Goal: Task Accomplishment & Management: Manage account settings

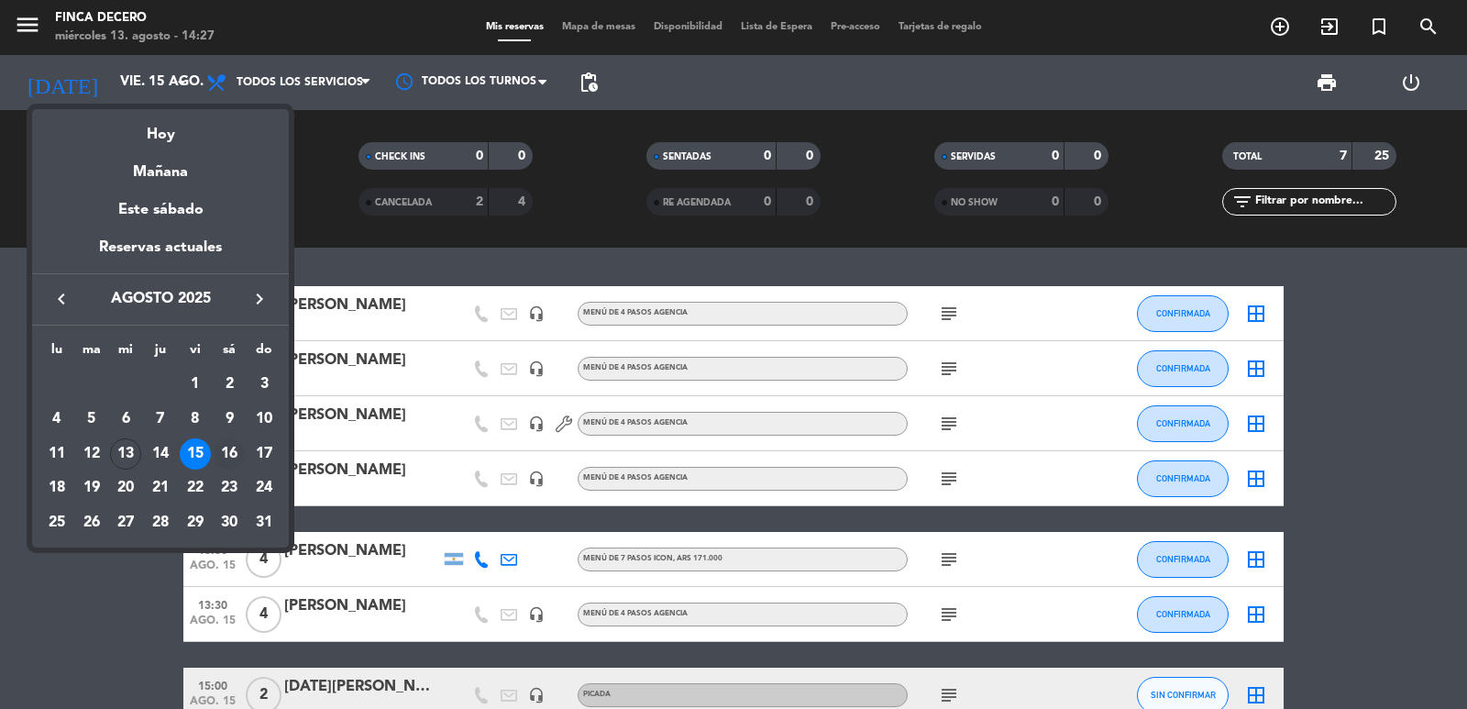
scroll to position [105, 0]
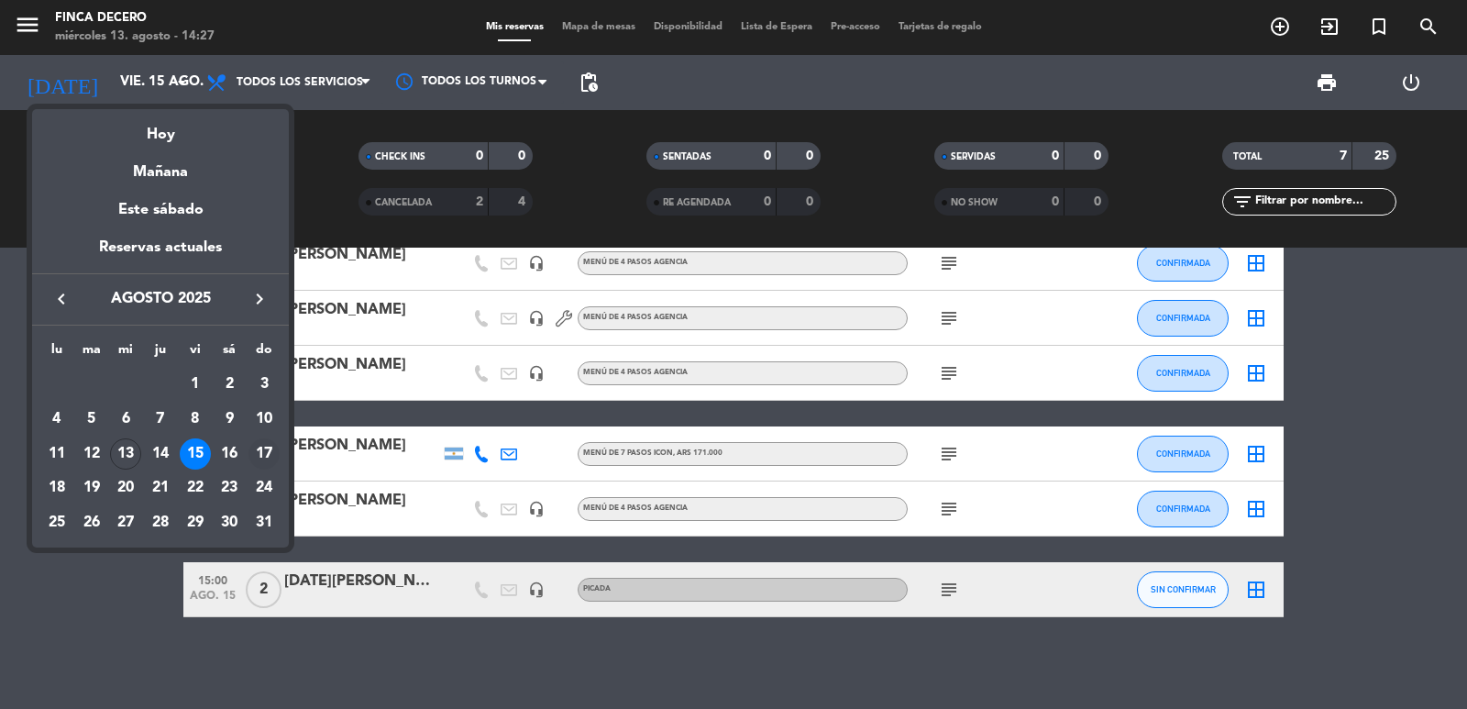
click at [262, 451] on div "17" at bounding box center [264, 453] width 31 height 31
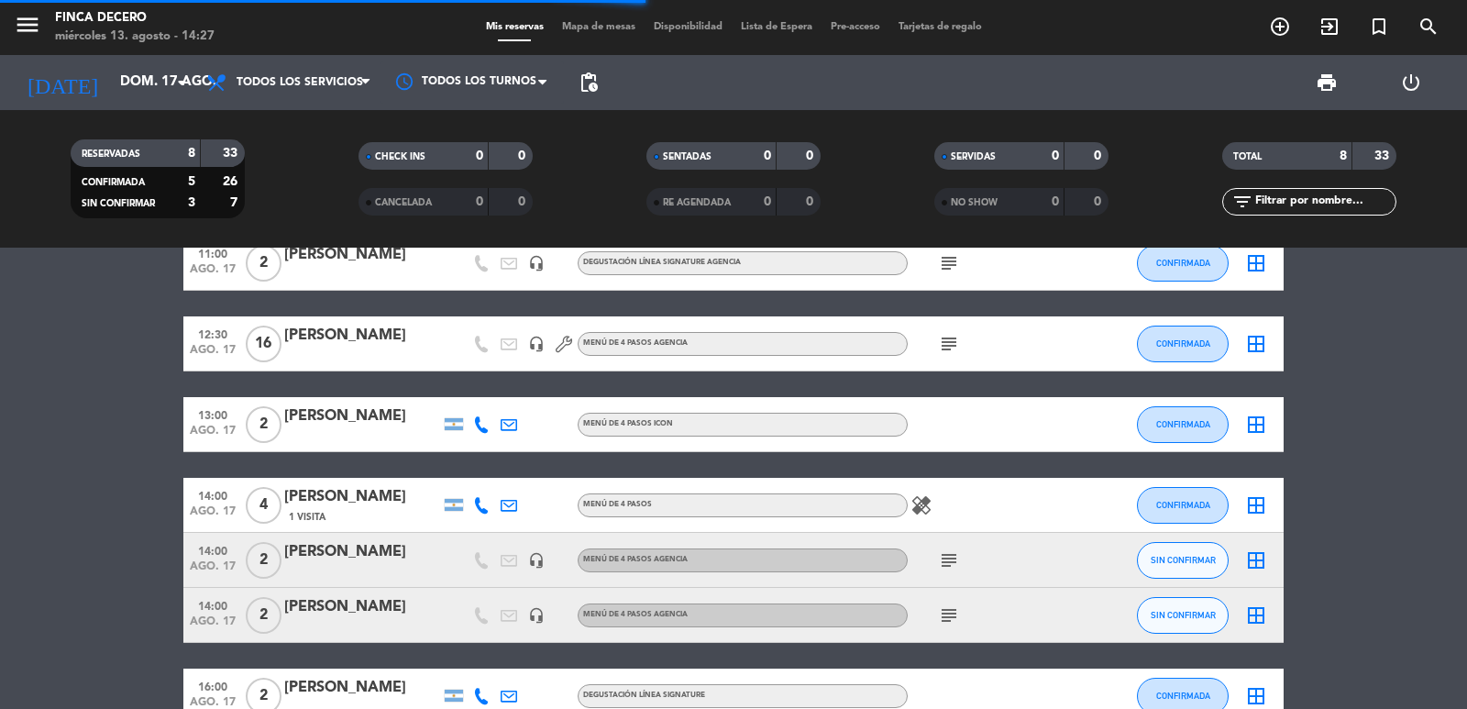
scroll to position [14, 0]
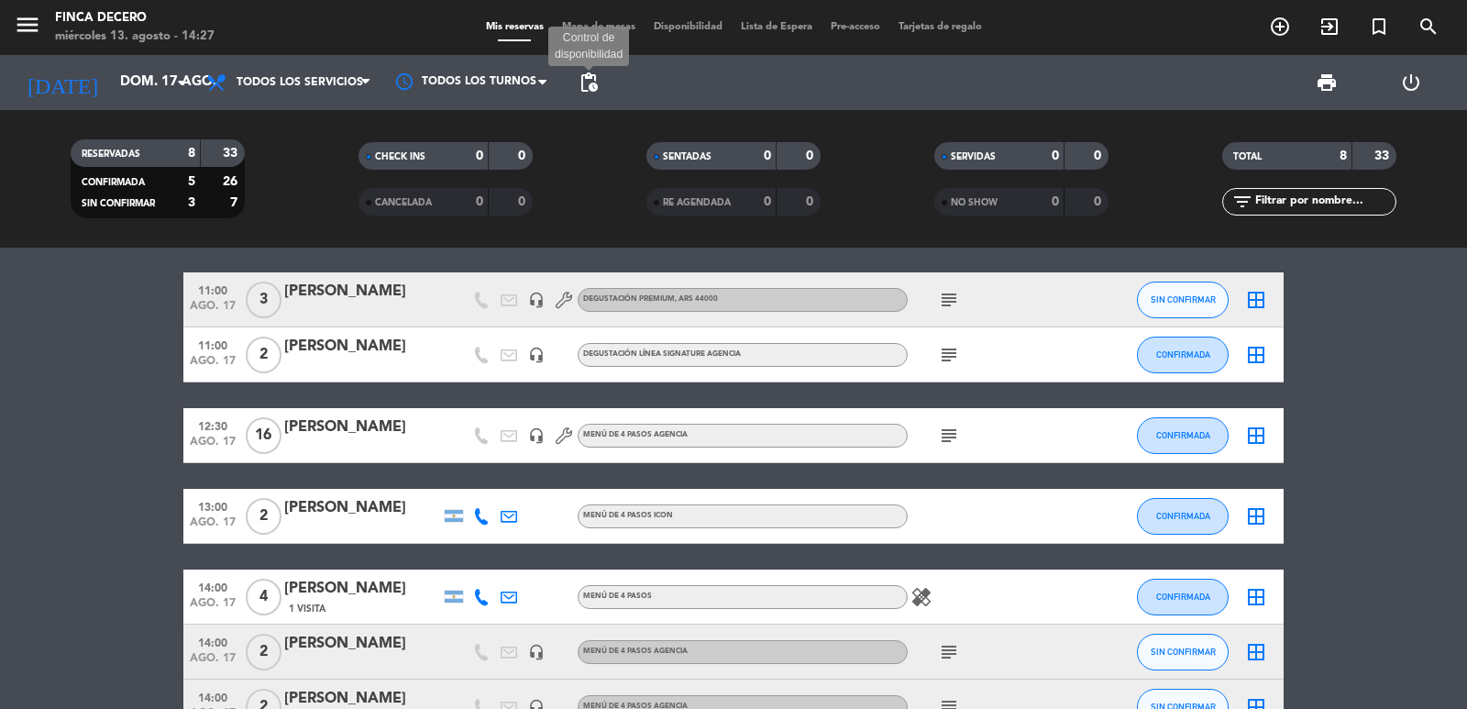
click at [583, 86] on span "pending_actions" at bounding box center [589, 83] width 22 height 22
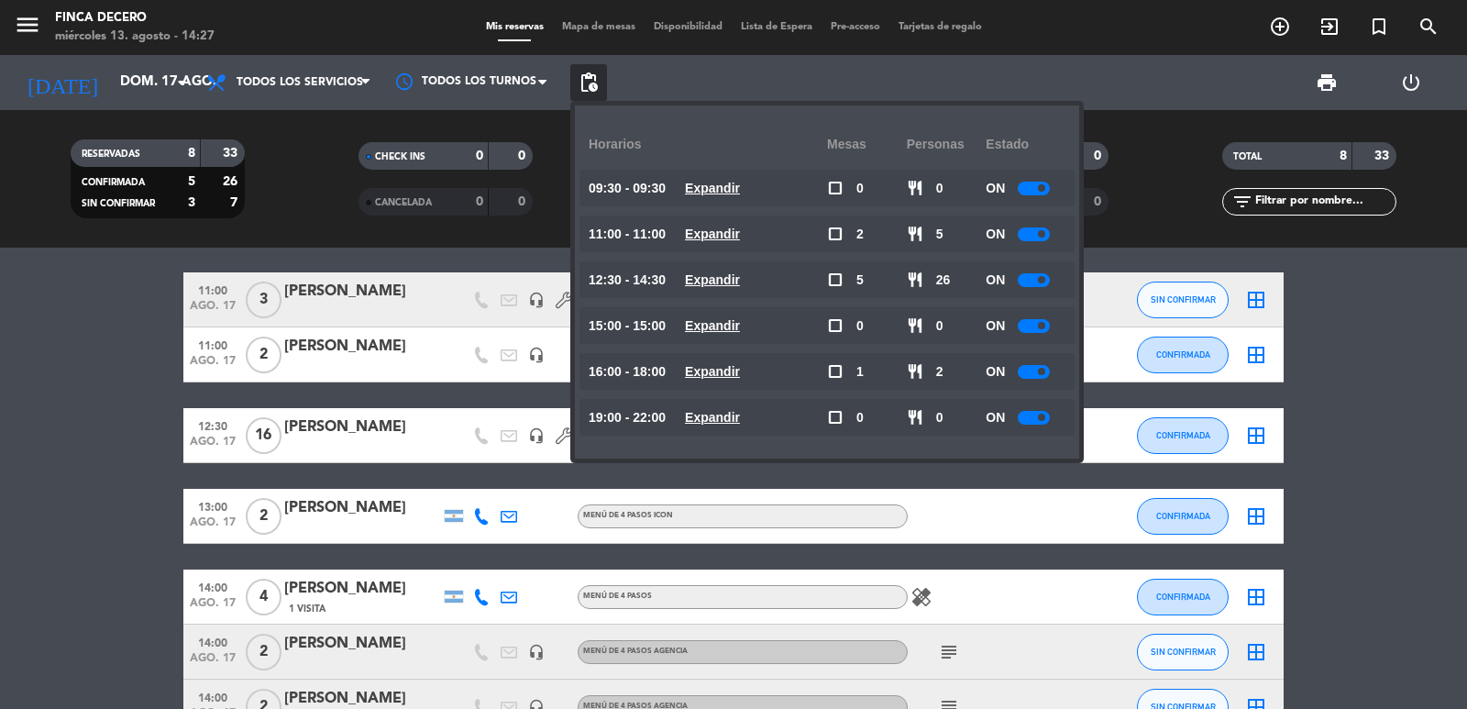
click at [115, 340] on bookings-row "11:00 [DATE] 3 [PERSON_NAME] headset_mic DEGUSTACIÓN PREMIUM , ARS 44000 subjec…" at bounding box center [733, 543] width 1467 height 543
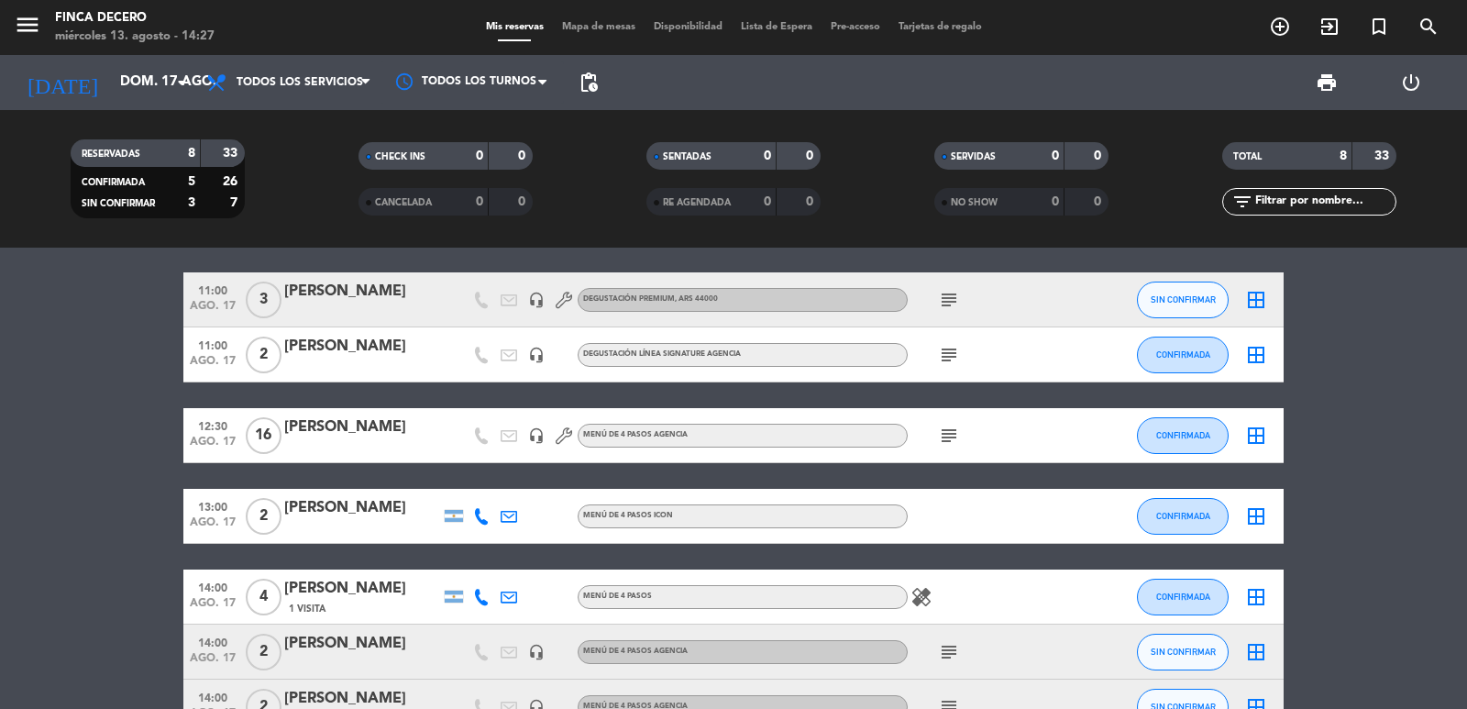
click at [946, 351] on icon "subject" at bounding box center [949, 355] width 22 height 22
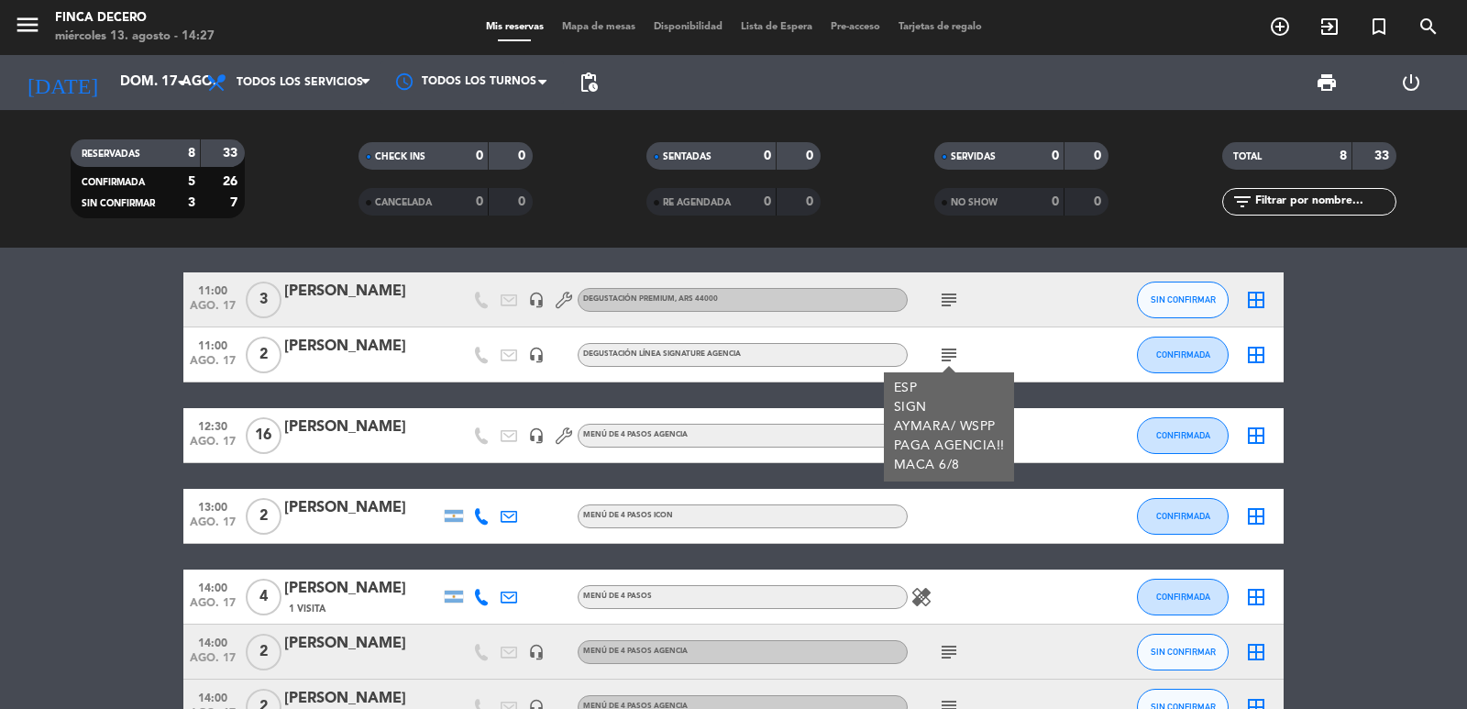
click at [948, 299] on icon "subject" at bounding box center [949, 300] width 22 height 22
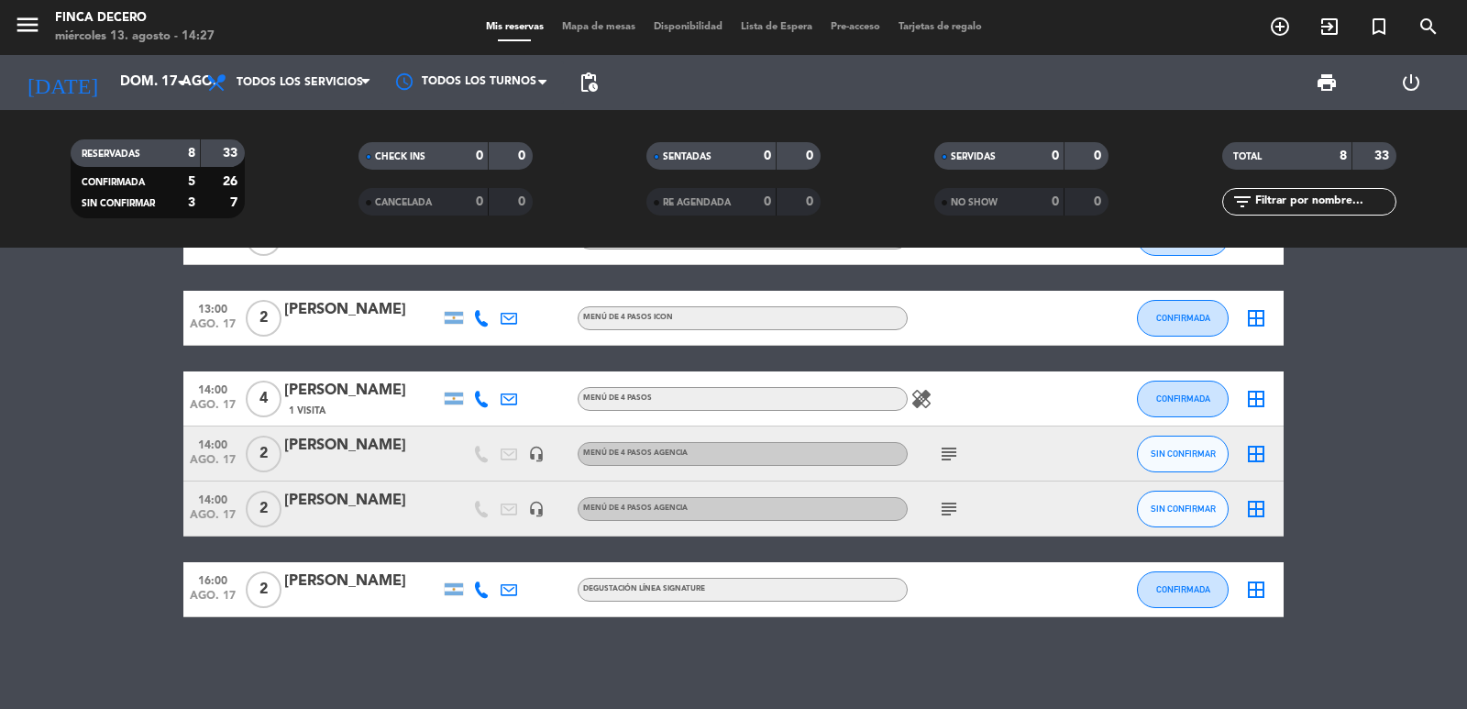
scroll to position [0, 0]
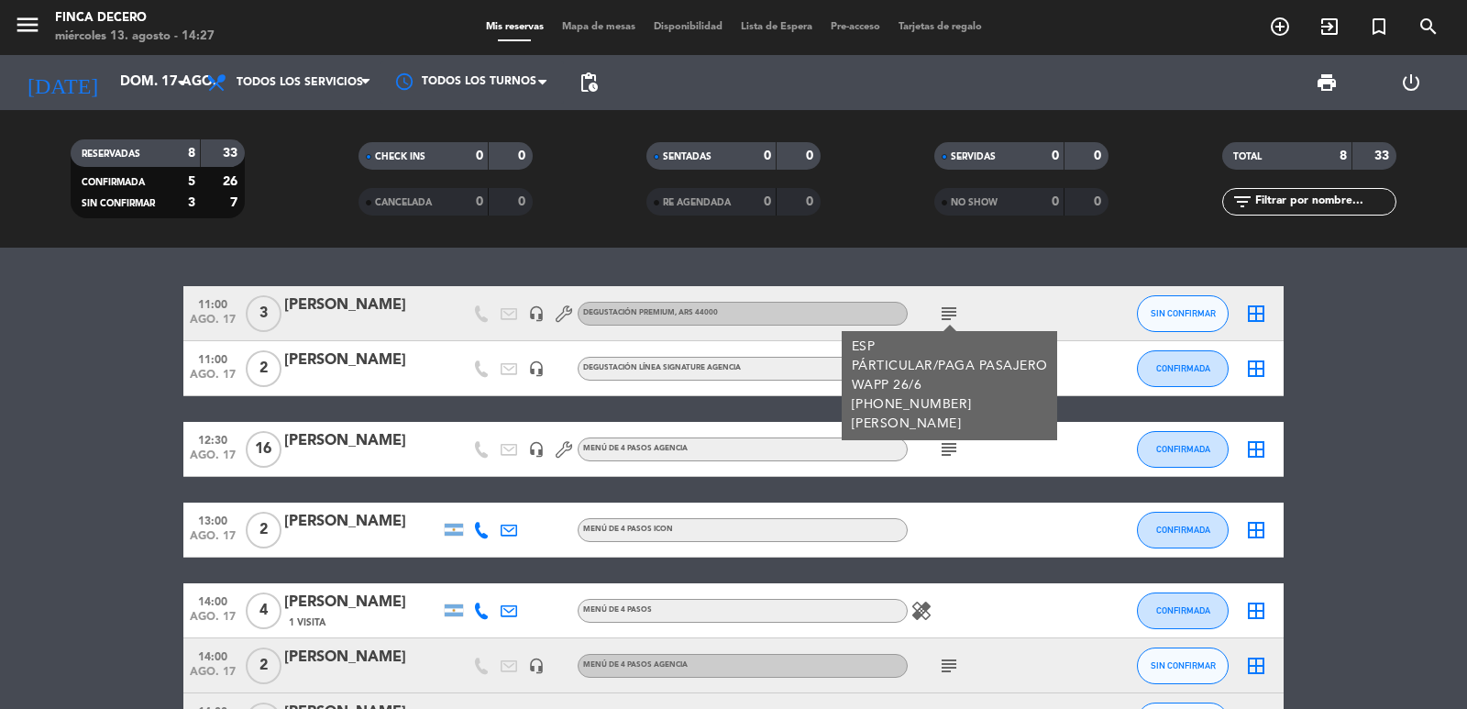
click at [96, 451] on bookings-row "11:00 [DATE] 3 [PERSON_NAME] headset_mic DEGUSTACIÓN PREMIUM , ARS 44000 subjec…" at bounding box center [733, 557] width 1467 height 543
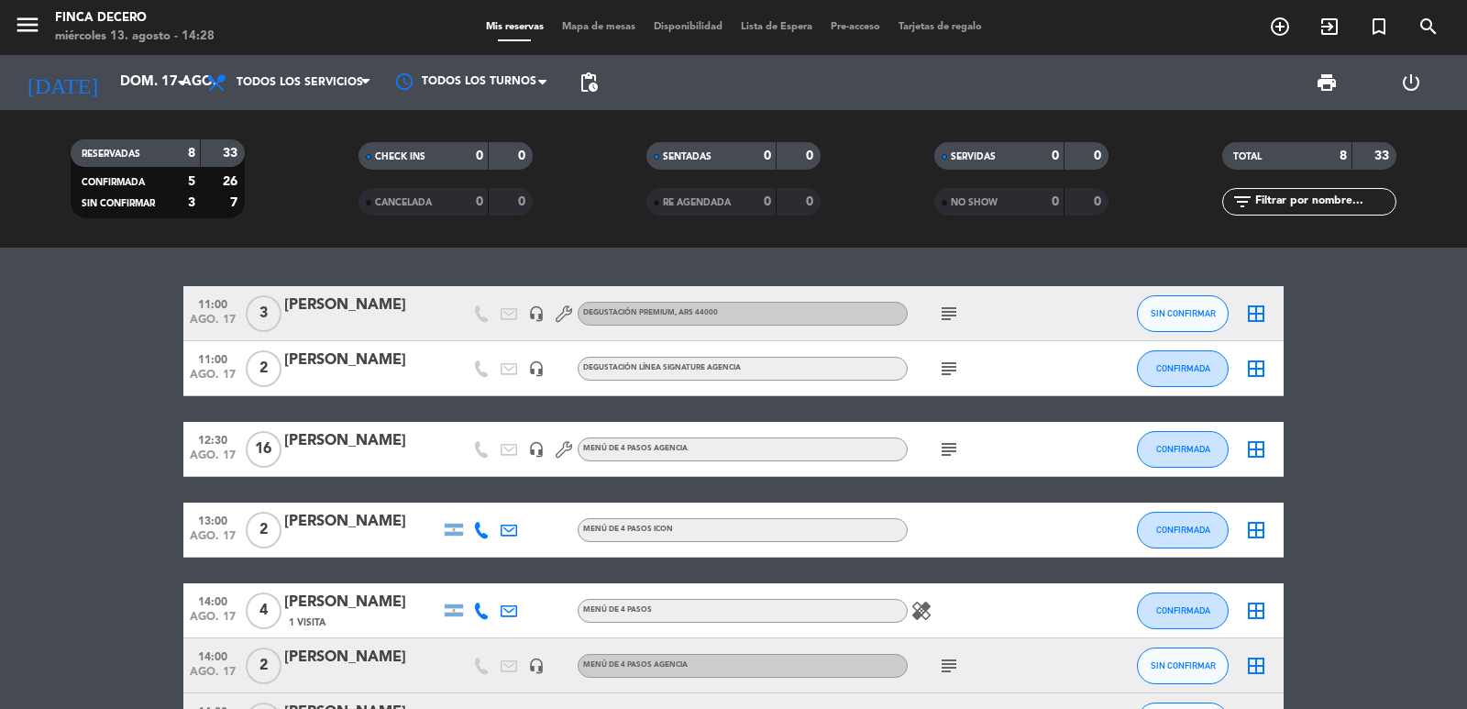
click at [947, 368] on icon "subject" at bounding box center [949, 369] width 22 height 22
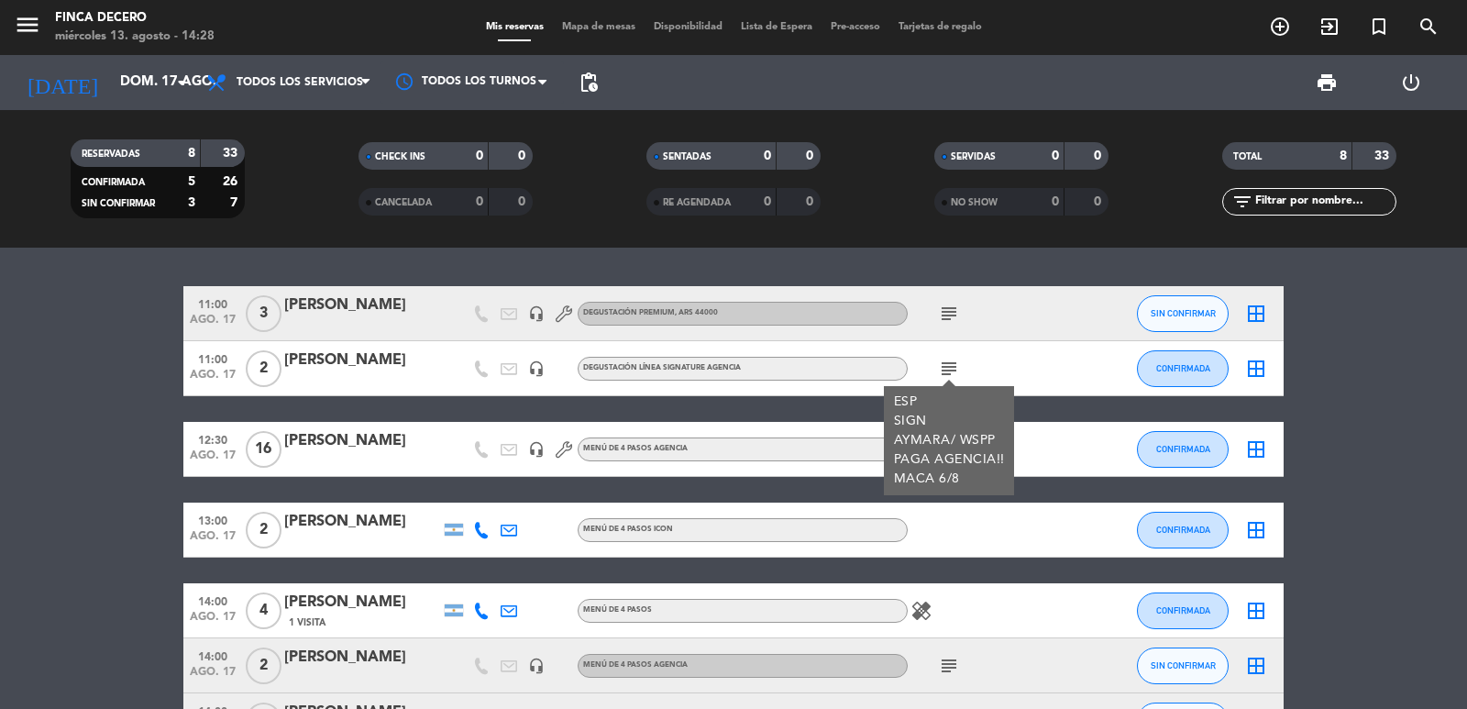
click at [955, 314] on icon "subject" at bounding box center [949, 314] width 22 height 22
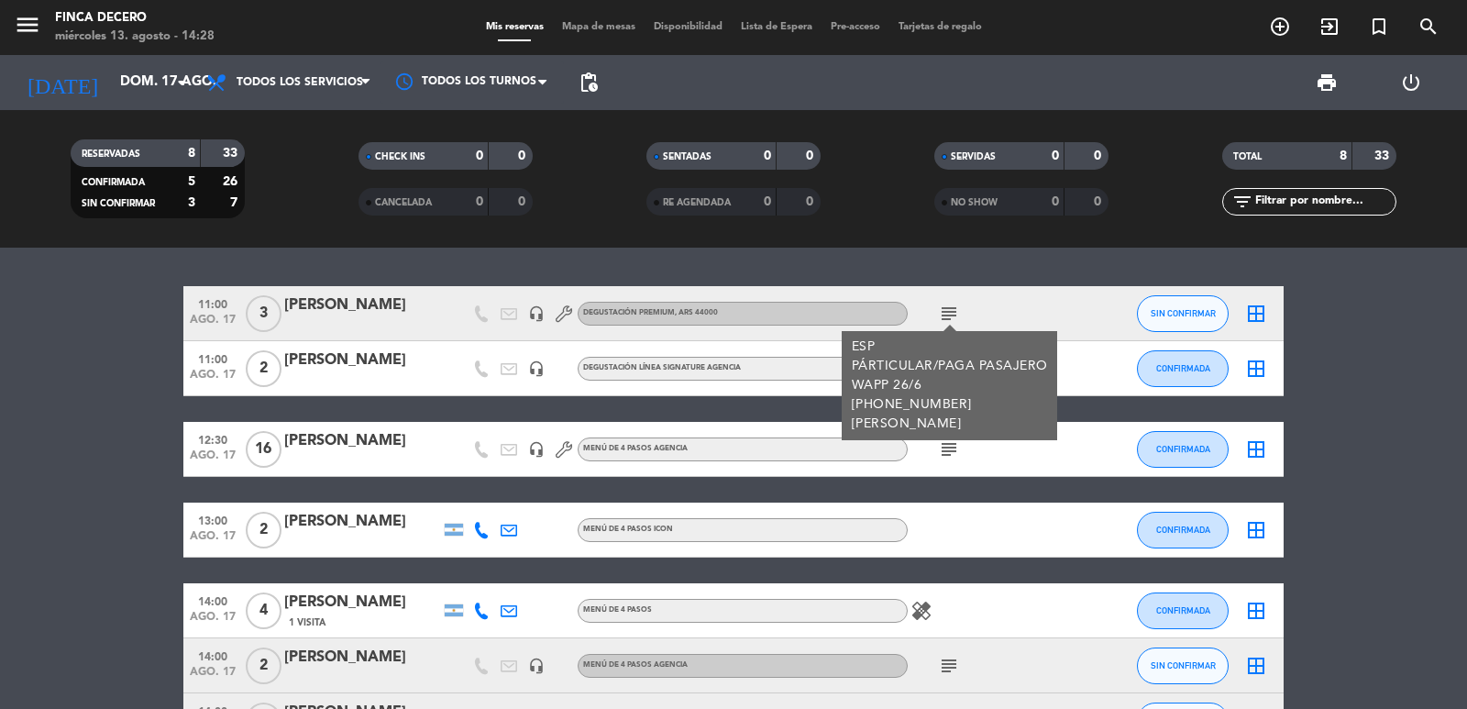
click at [70, 382] on bookings-row "11:00 [DATE] 3 [PERSON_NAME] headset_mic DEGUSTACIÓN PREMIUM , ARS 44000 subjec…" at bounding box center [733, 557] width 1467 height 543
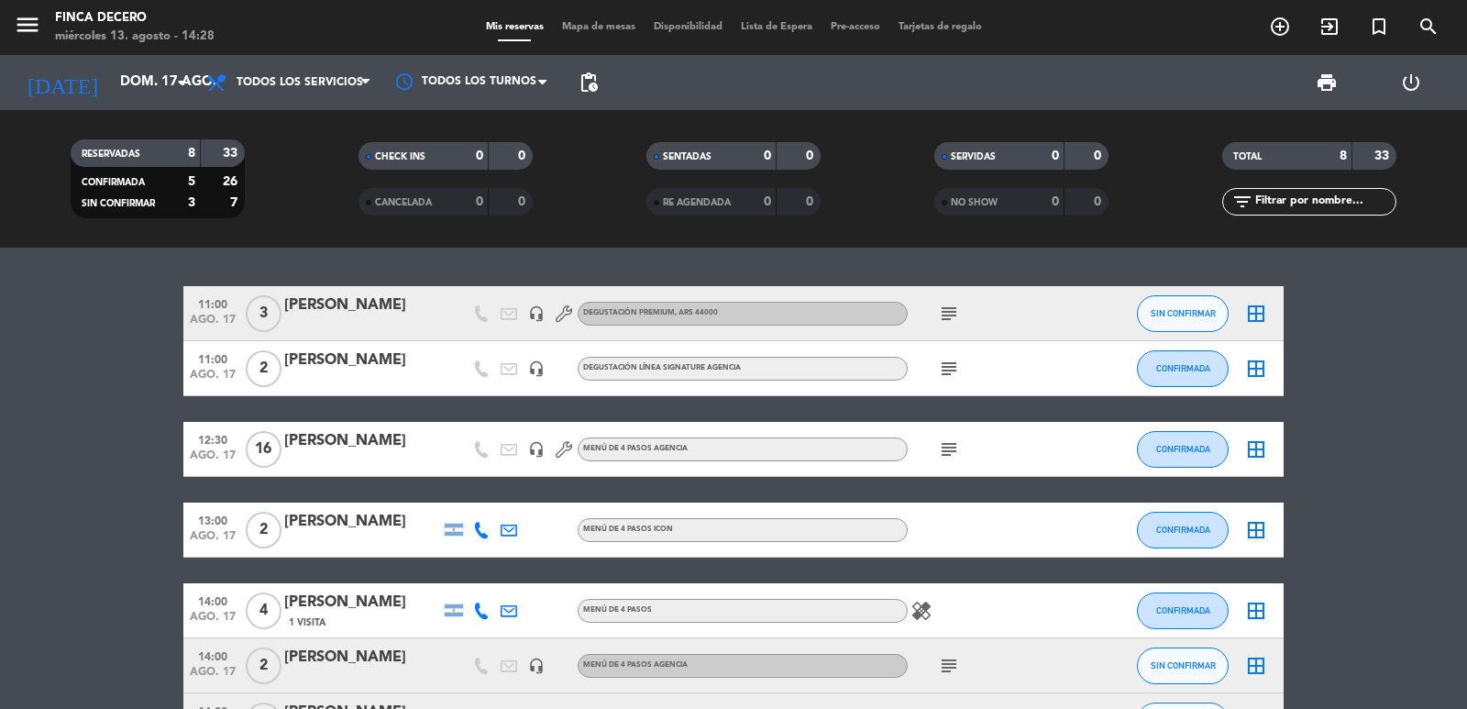
scroll to position [212, 0]
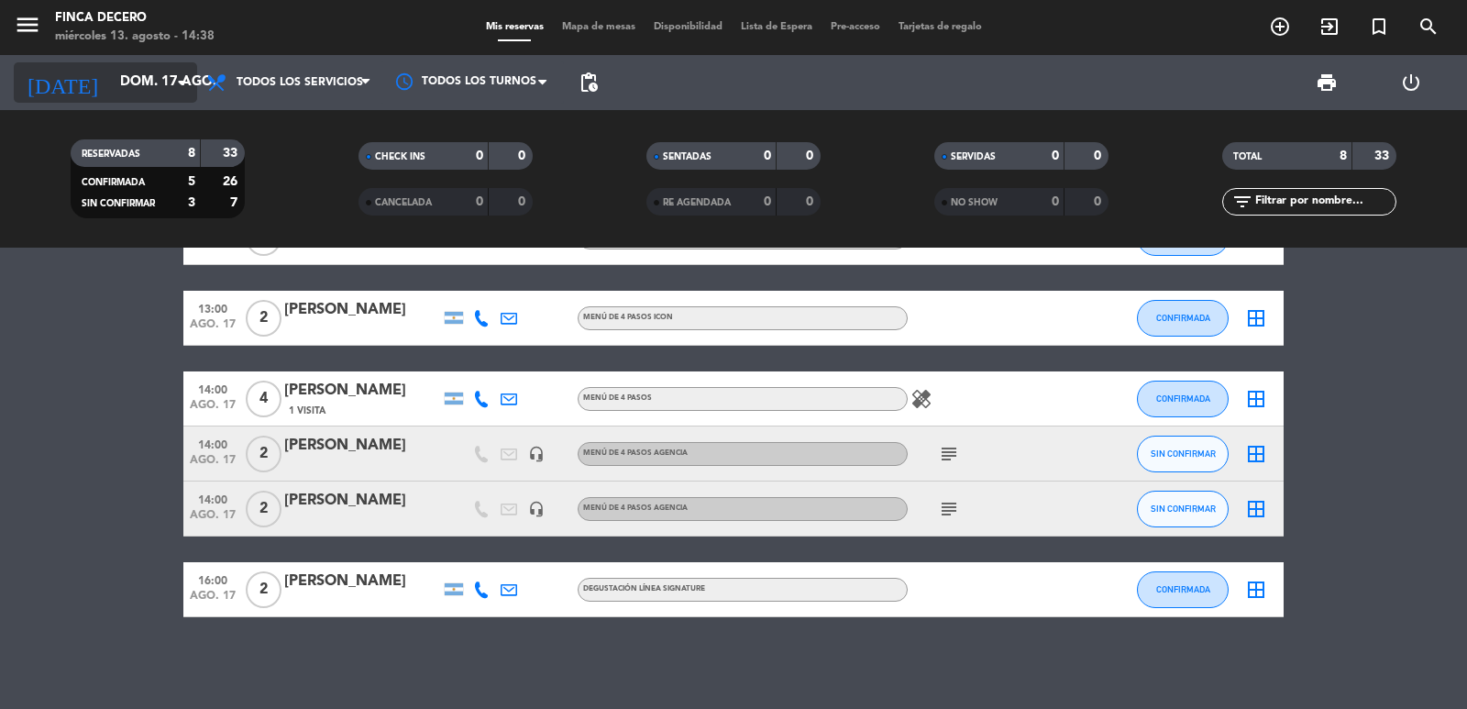
click at [111, 79] on input "dom. 17 ago." at bounding box center [199, 82] width 177 height 35
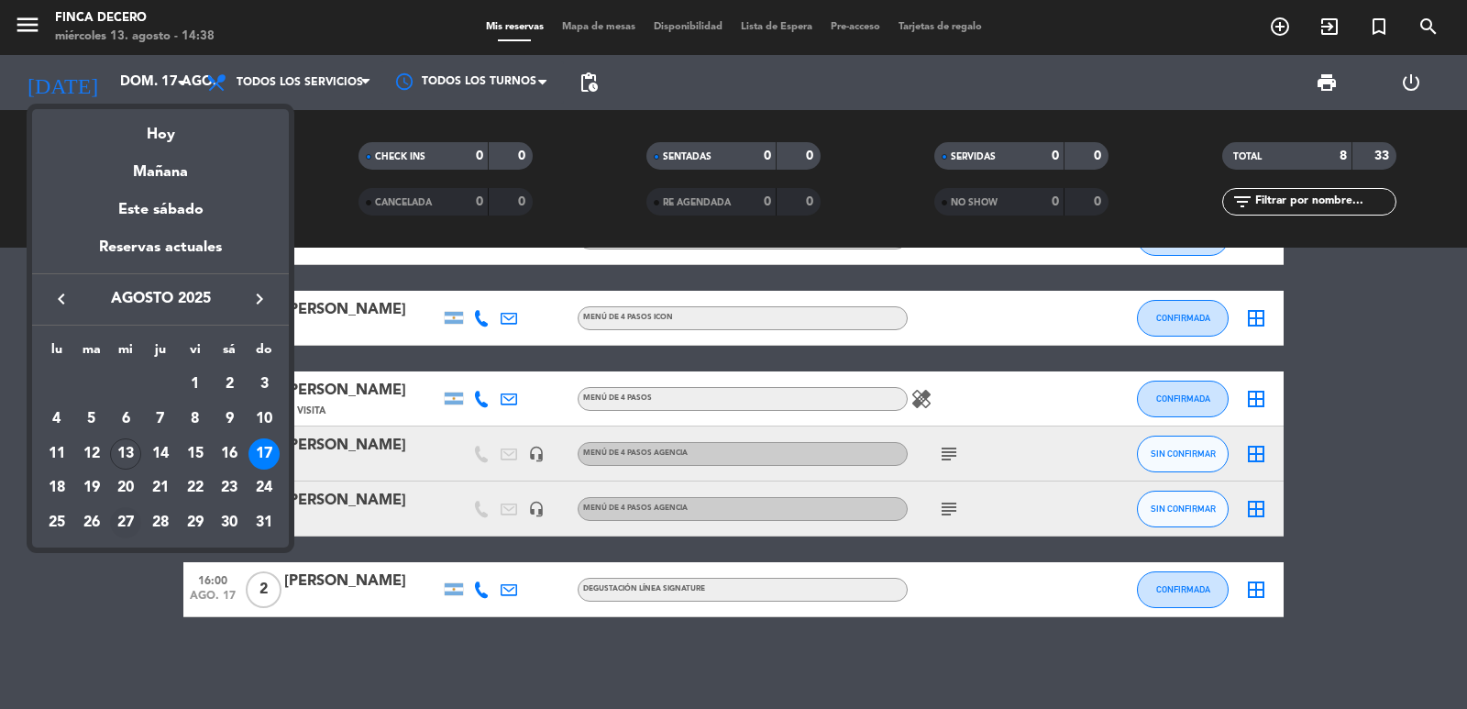
click at [120, 520] on div "27" at bounding box center [125, 522] width 31 height 31
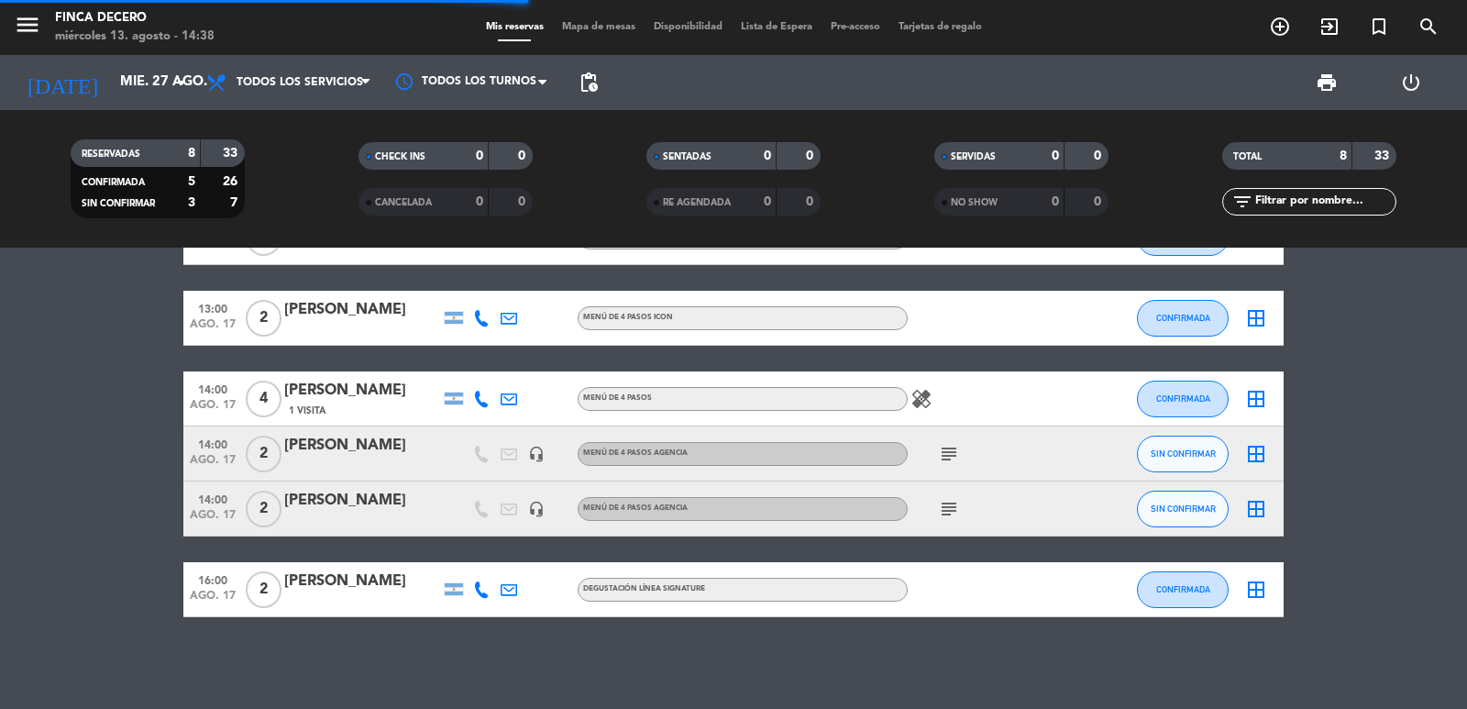
scroll to position [0, 0]
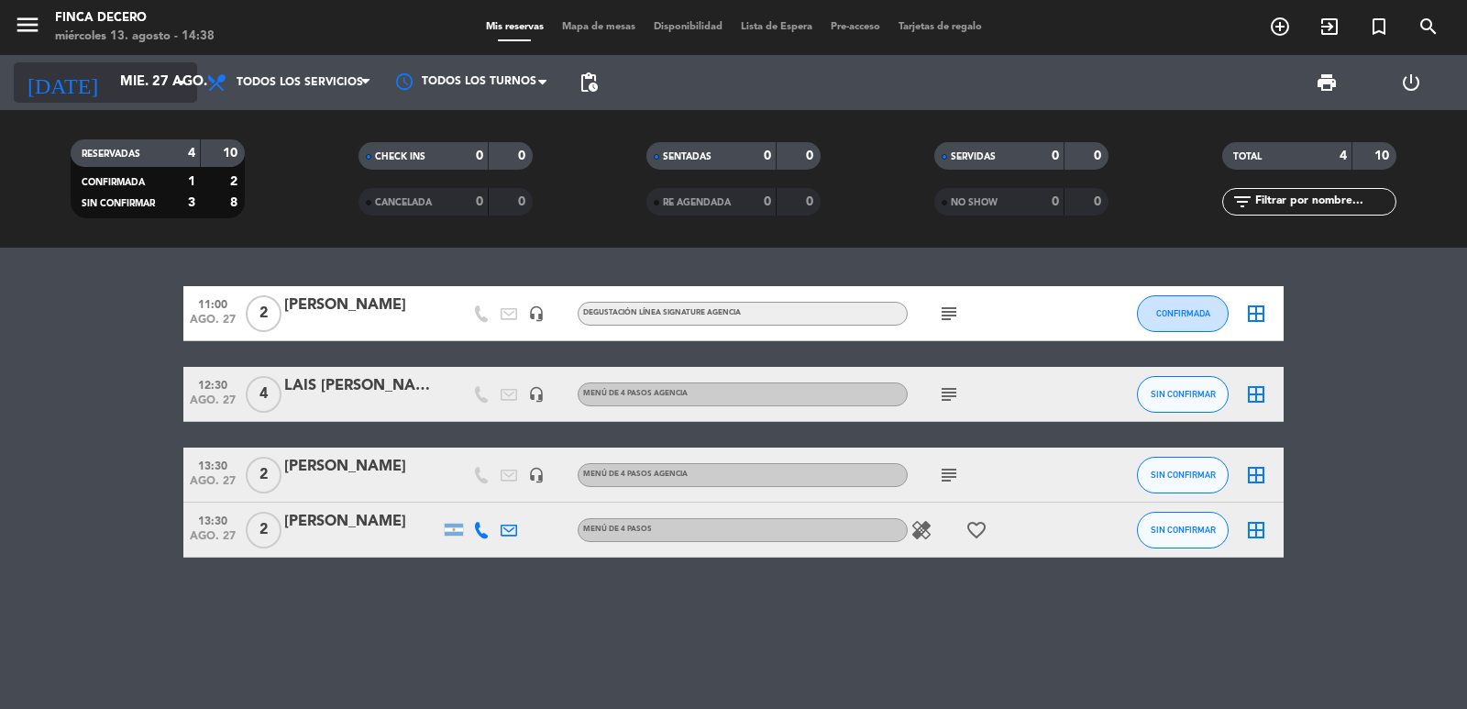
click at [111, 98] on input "mié. 27 ago." at bounding box center [199, 82] width 177 height 35
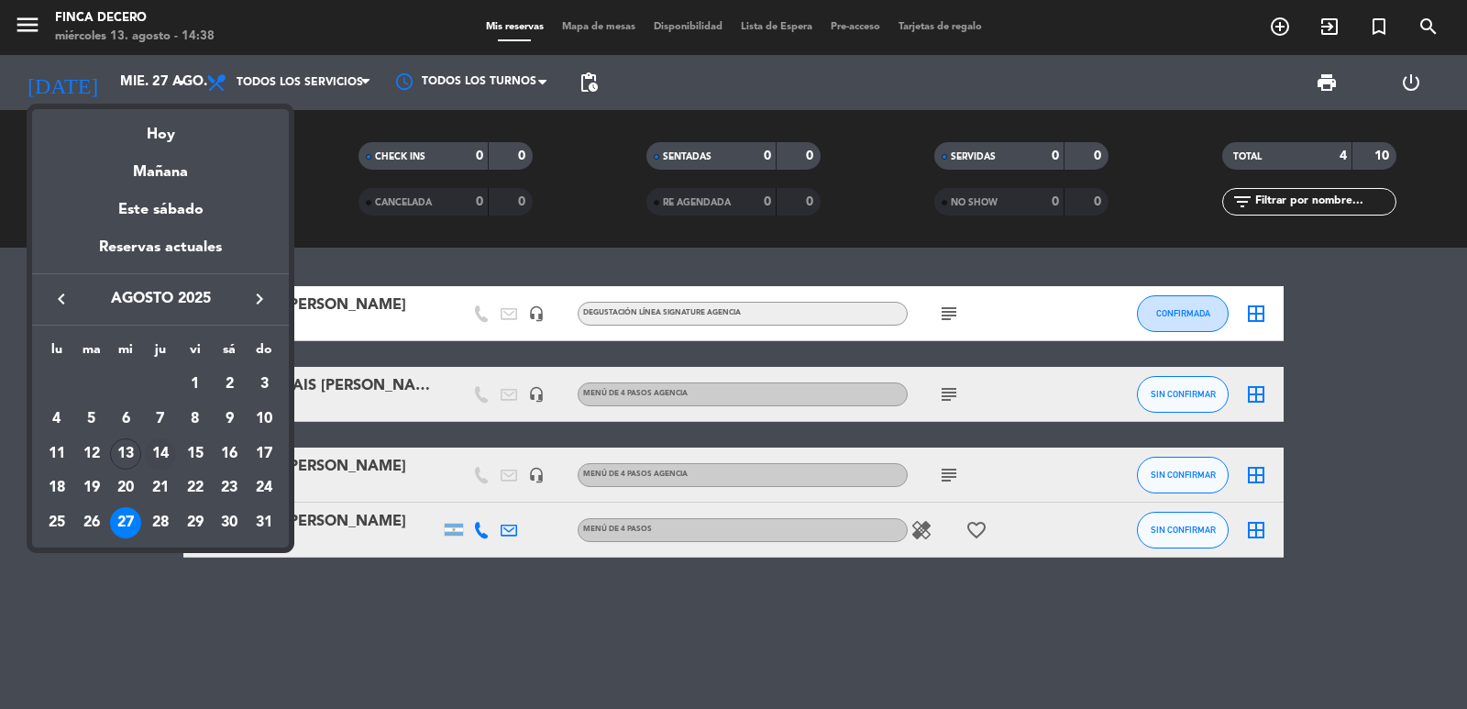
click at [160, 455] on div "14" at bounding box center [160, 453] width 31 height 31
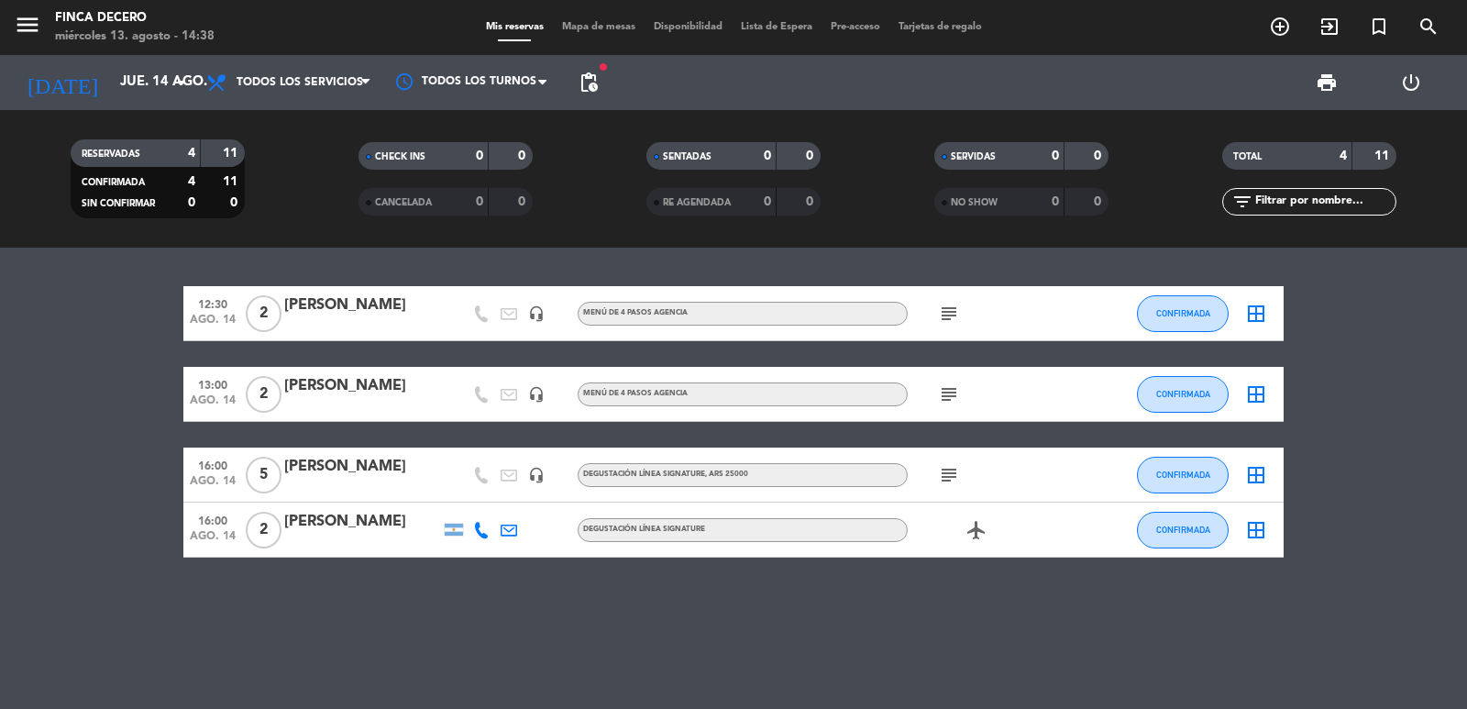
click at [937, 316] on span "subject" at bounding box center [949, 314] width 28 height 22
click at [940, 314] on icon "subject" at bounding box center [949, 314] width 22 height 22
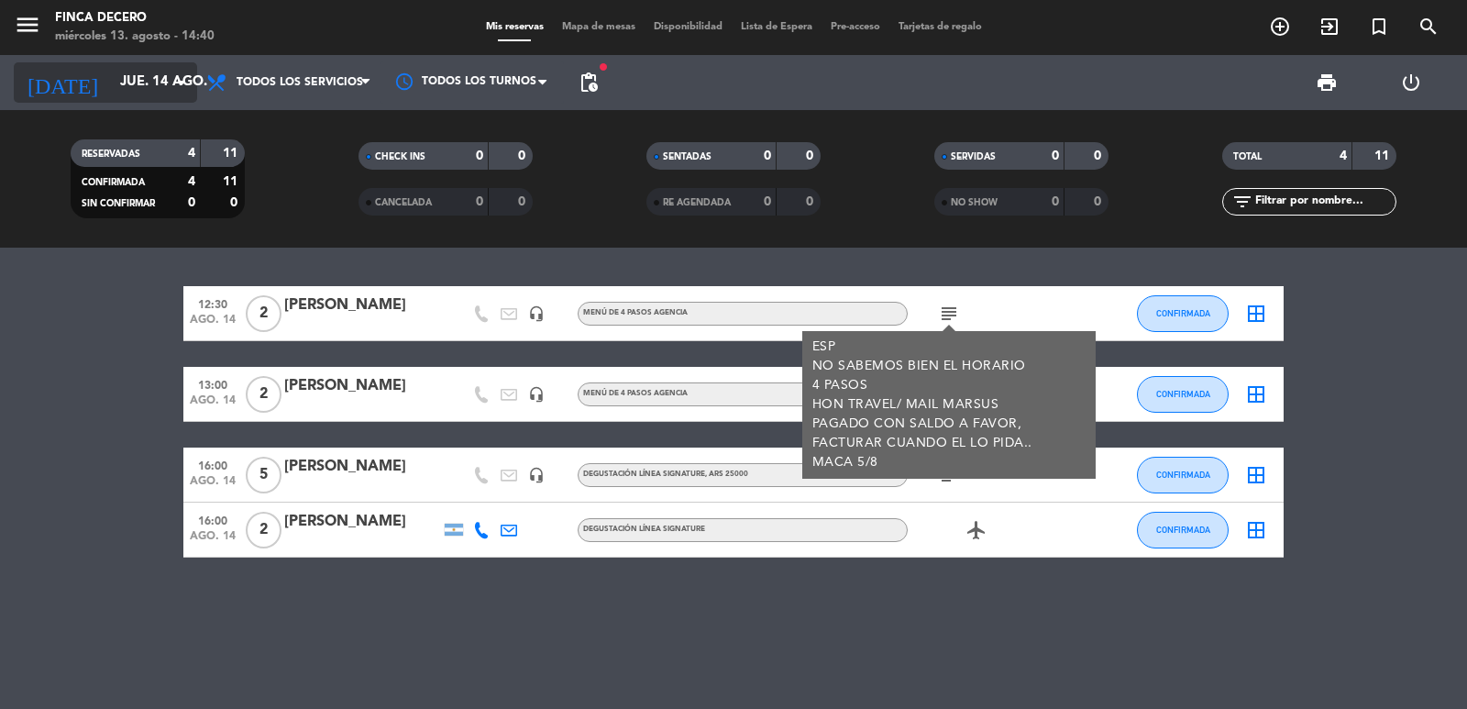
click at [151, 77] on input "jue. 14 ago." at bounding box center [199, 82] width 177 height 35
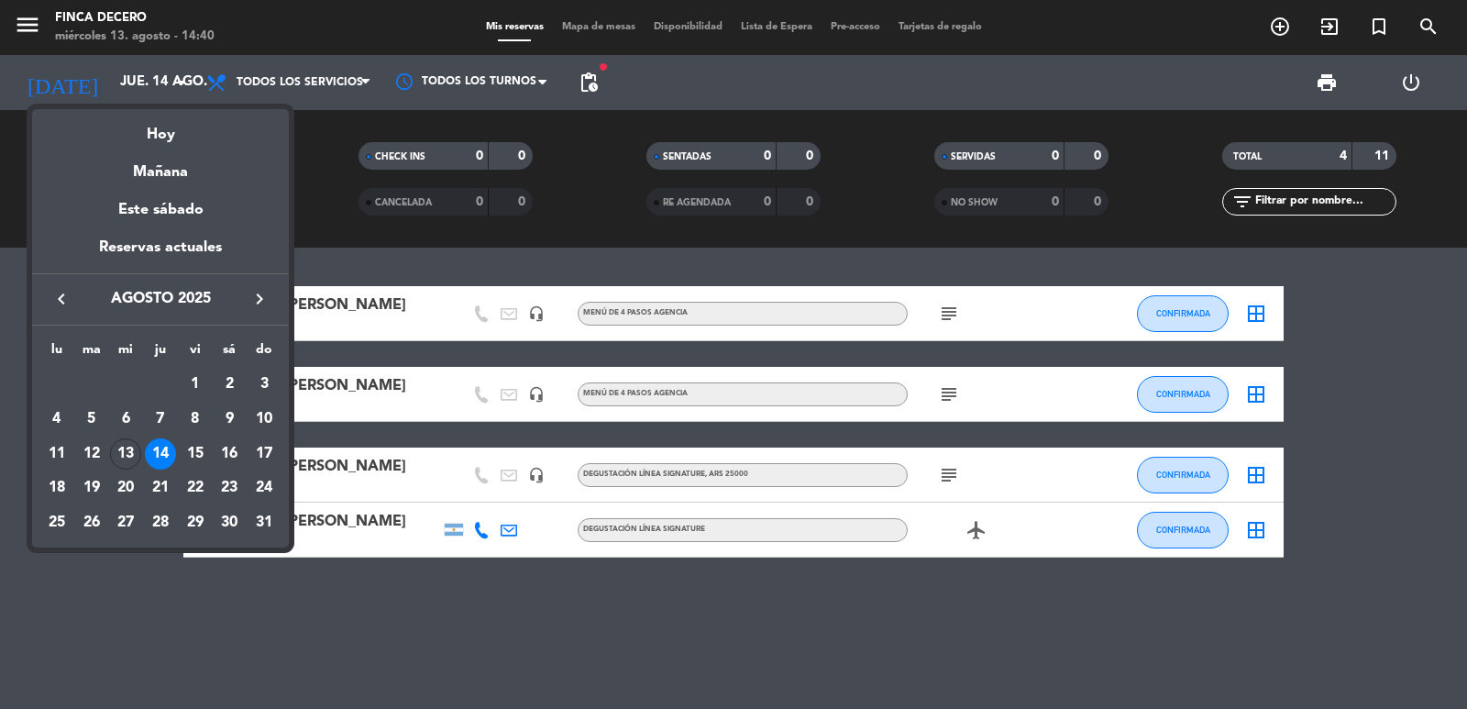
click at [0, 435] on div at bounding box center [733, 354] width 1467 height 709
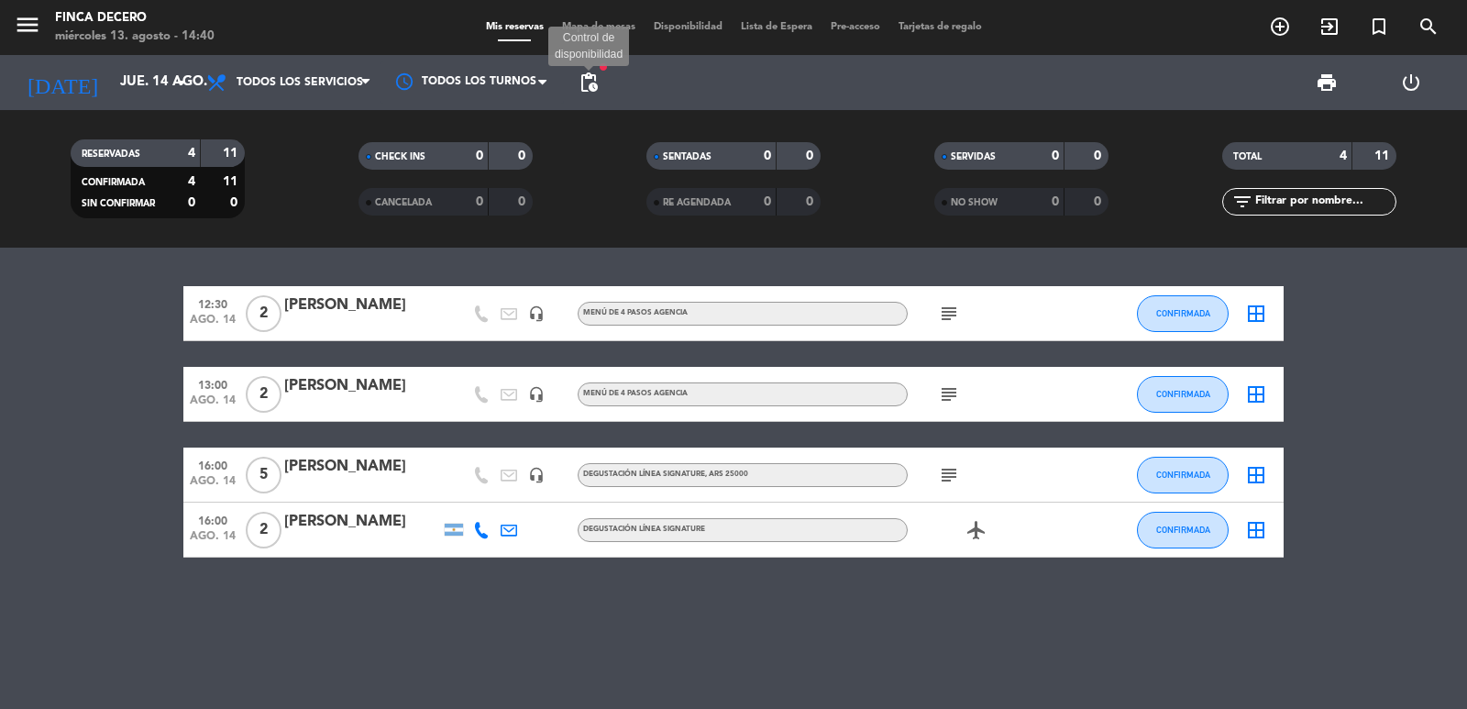
click at [586, 89] on span "pending_actions" at bounding box center [589, 83] width 22 height 22
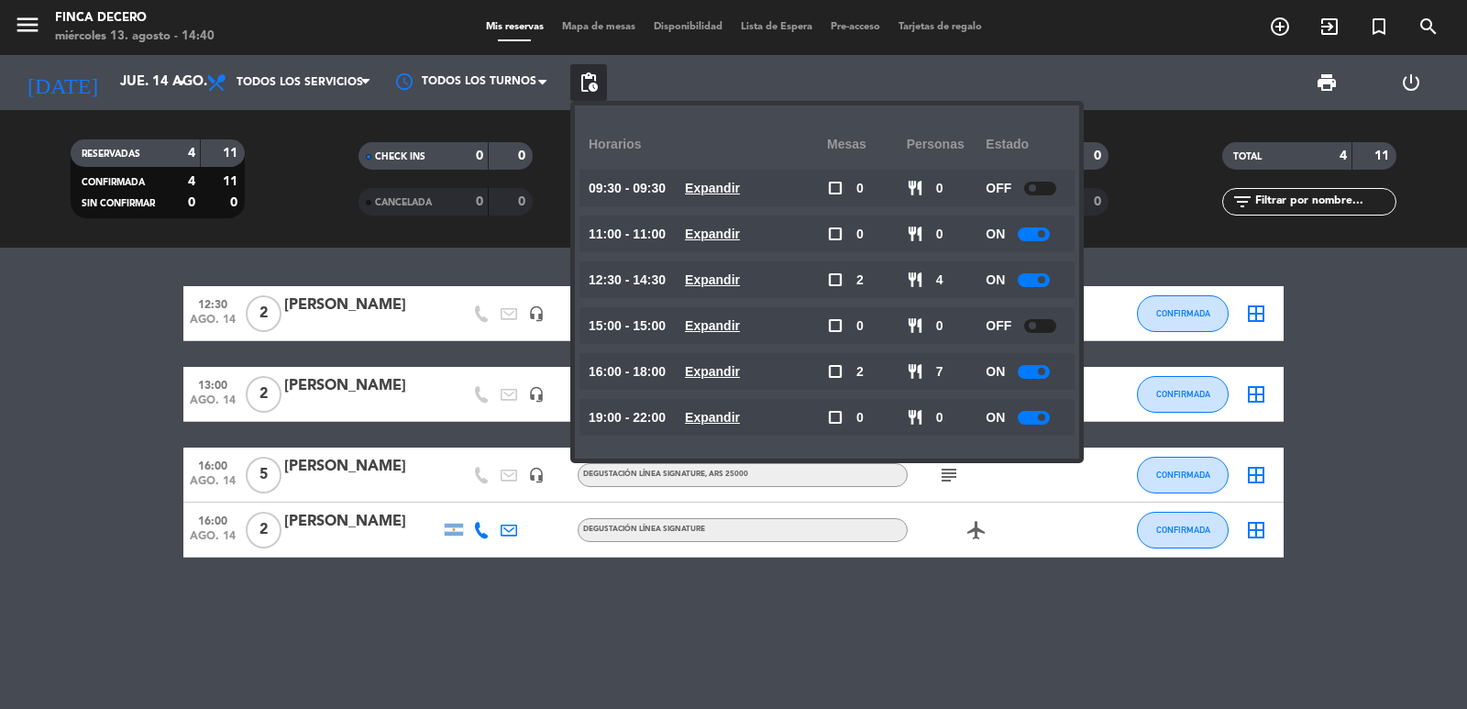
click at [1029, 365] on div at bounding box center [1034, 372] width 32 height 14
click at [64, 293] on bookings-row "12:30 [DATE] 2 [PERSON_NAME] headset_mic MENÚ DE 4 PASOS AGENCIA subject CONFIR…" at bounding box center [733, 421] width 1467 height 271
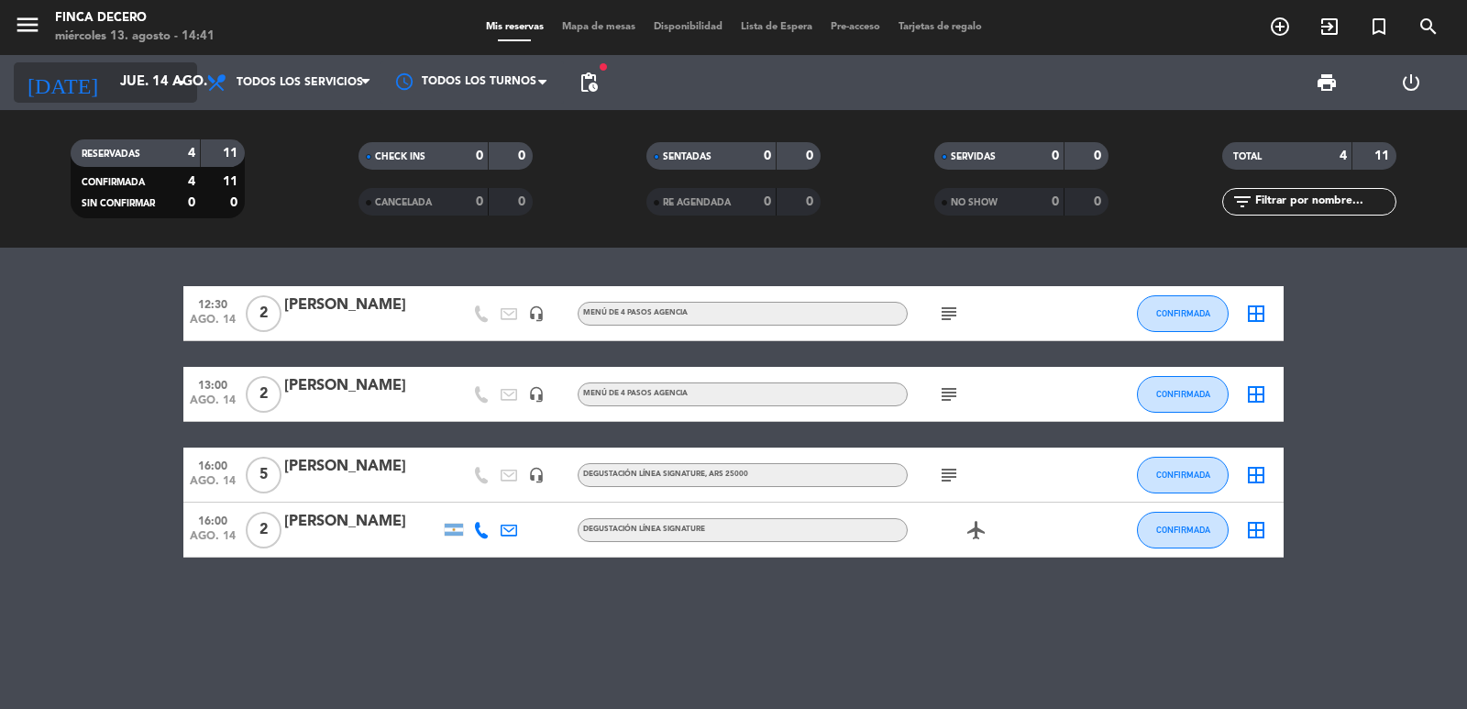
click at [133, 80] on input "jue. 14 ago." at bounding box center [199, 82] width 177 height 35
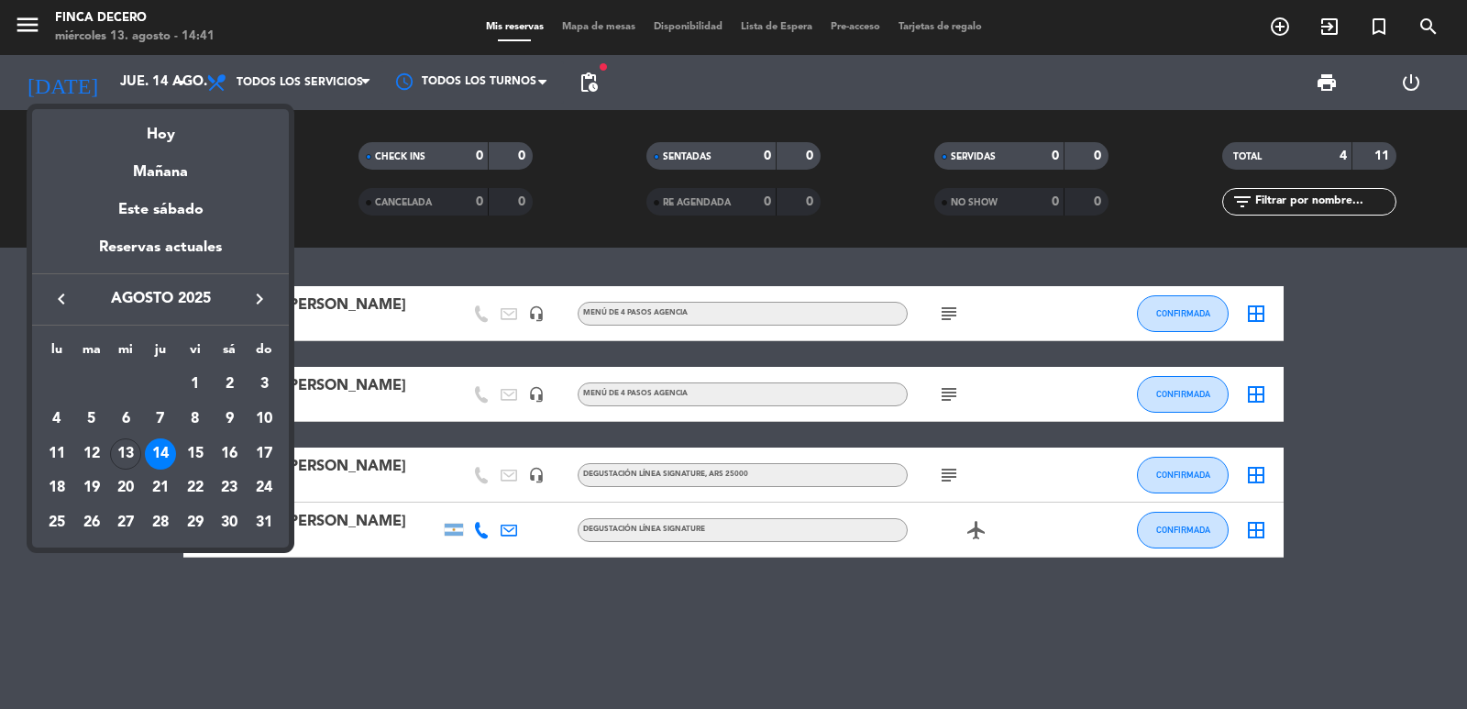
click at [261, 295] on icon "keyboard_arrow_right" at bounding box center [260, 299] width 22 height 22
click at [235, 496] on div "18" at bounding box center [229, 487] width 31 height 31
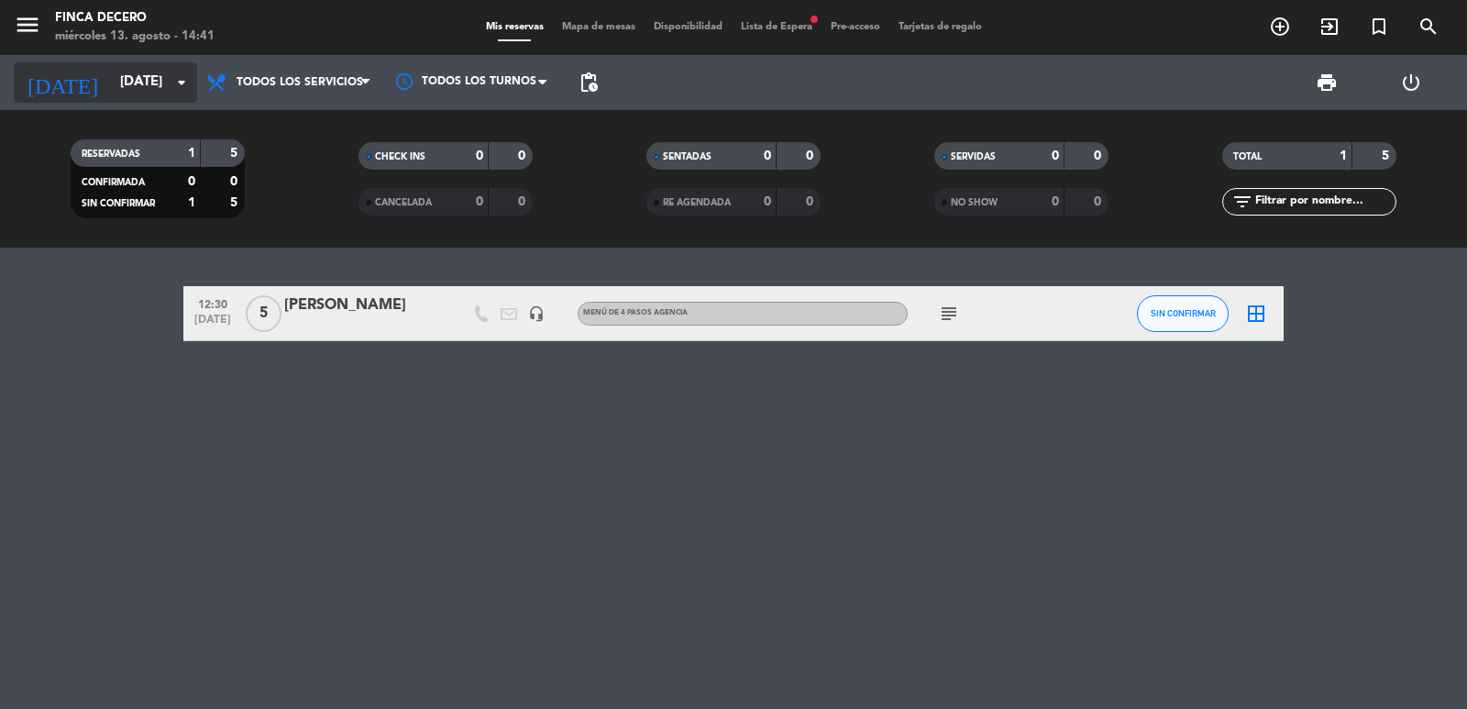
click at [120, 97] on input "[DATE]" at bounding box center [199, 82] width 177 height 35
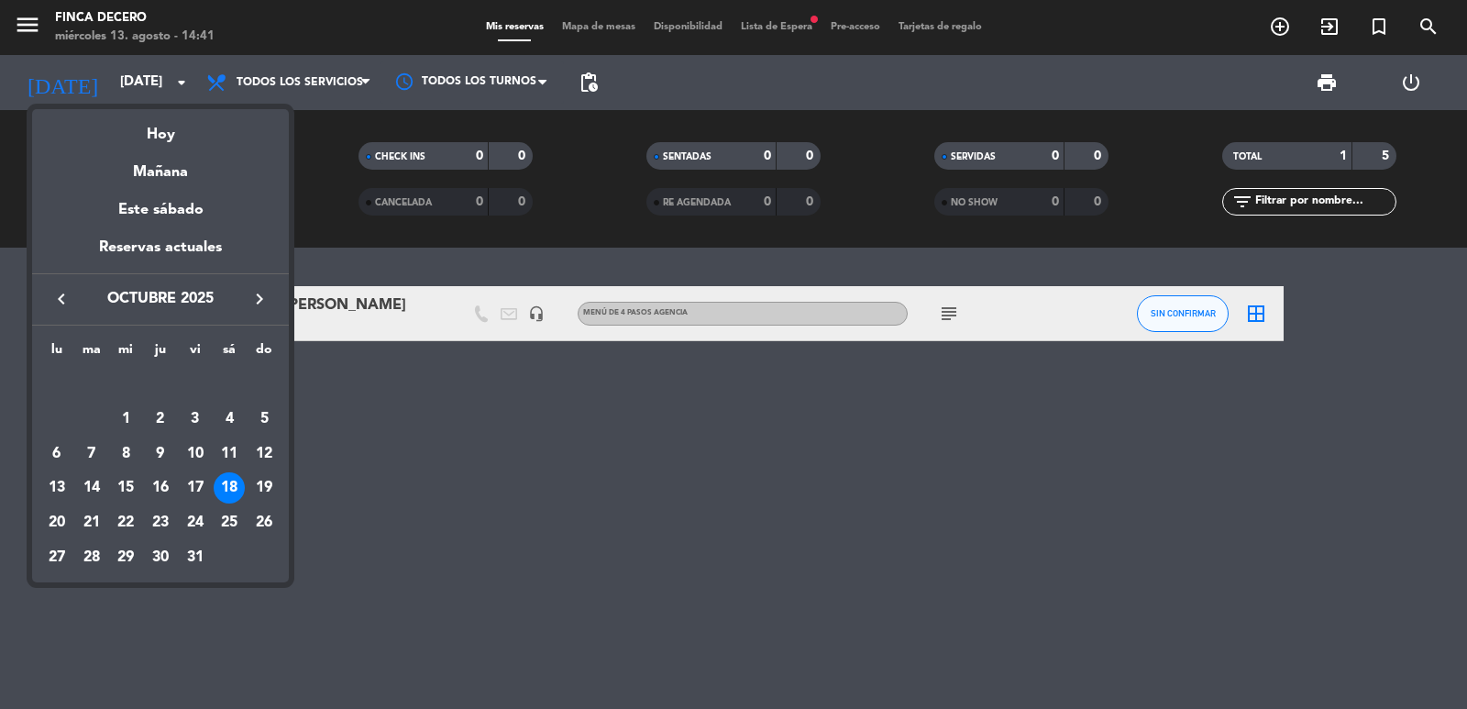
click at [67, 297] on icon "keyboard_arrow_left" at bounding box center [61, 299] width 22 height 22
click at [233, 456] on div "16" at bounding box center [229, 453] width 31 height 31
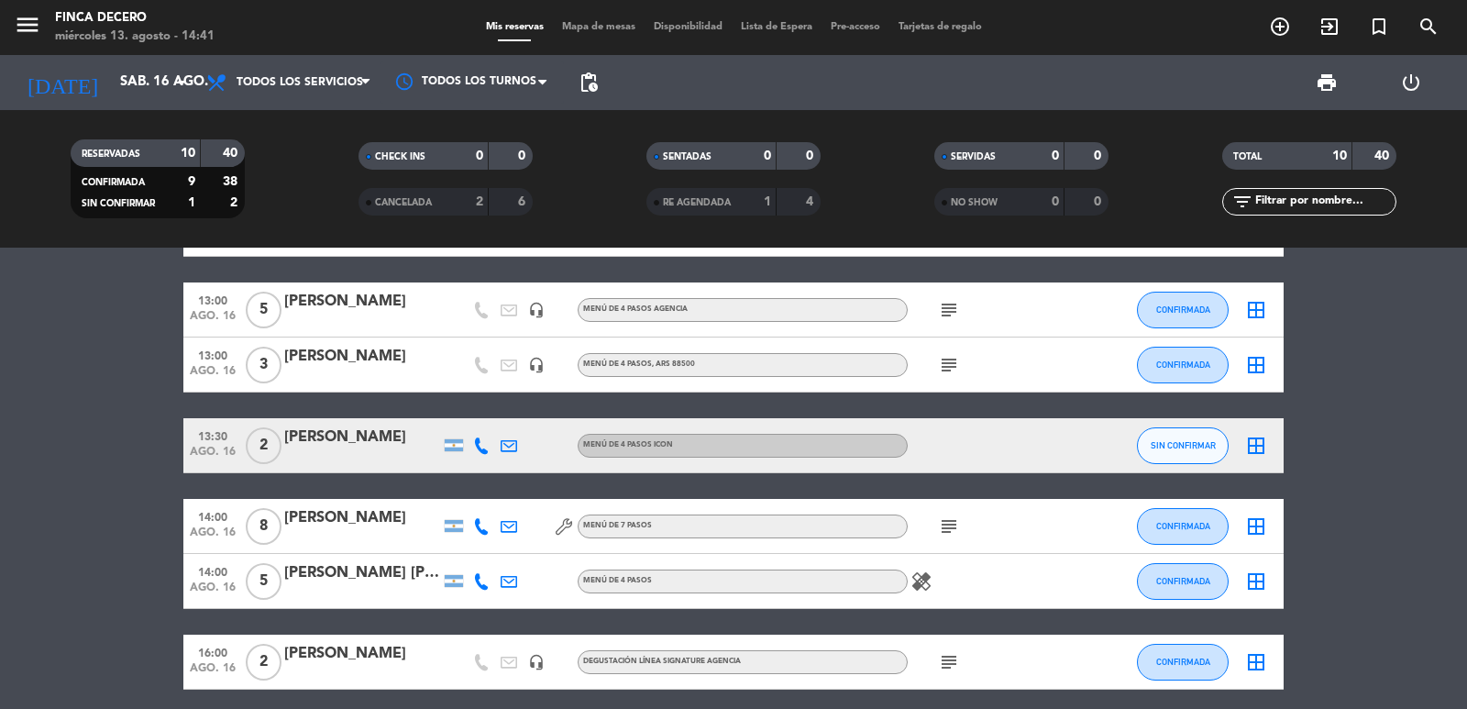
scroll to position [348, 0]
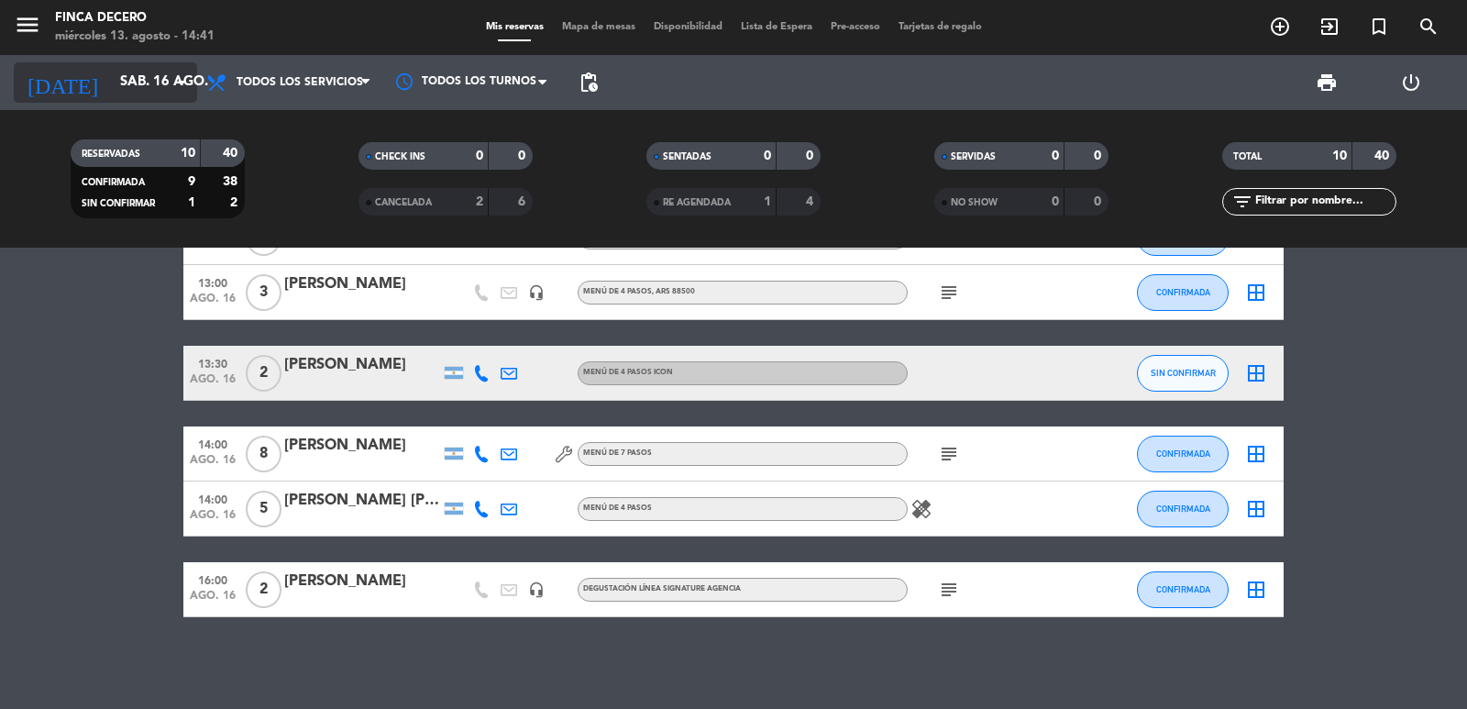
click at [147, 100] on div "[DATE] [DATE] arrow_drop_down" at bounding box center [105, 82] width 183 height 40
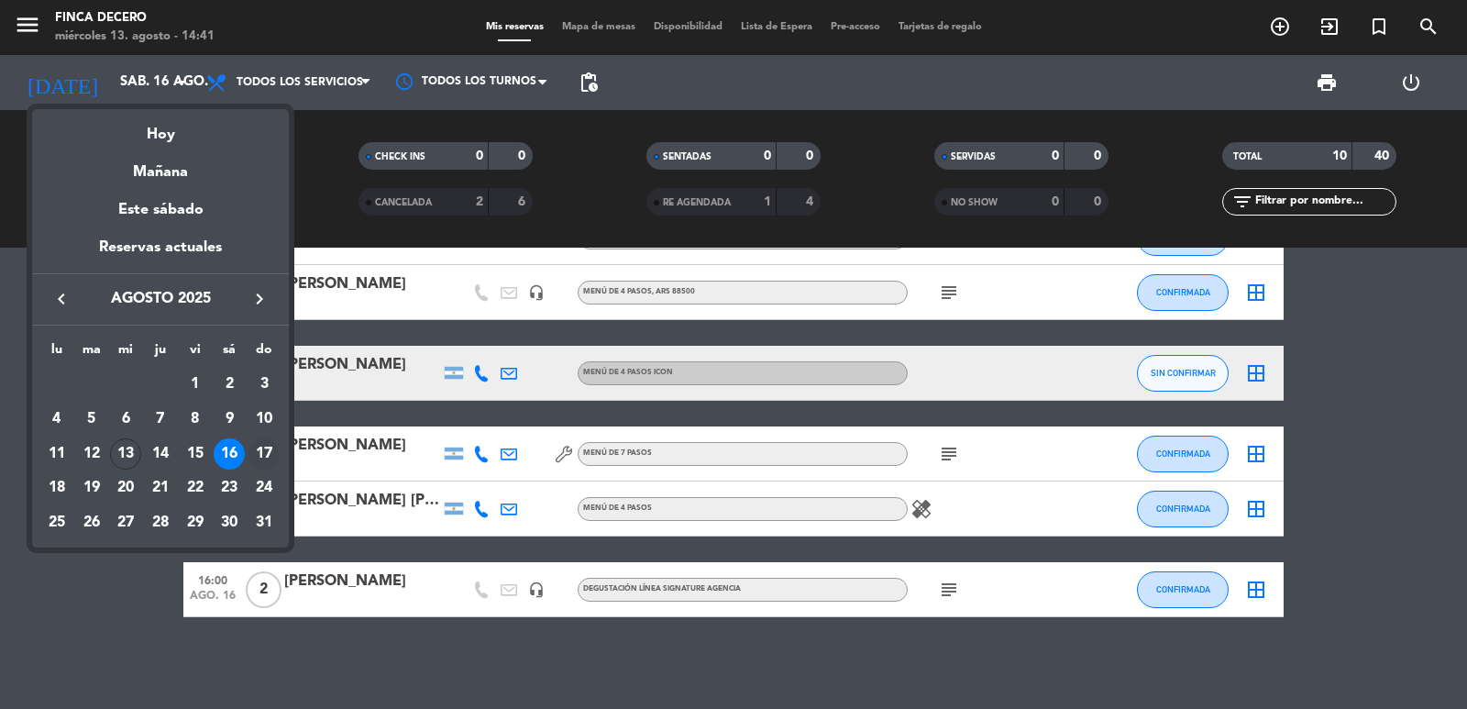
click at [271, 448] on div "17" at bounding box center [264, 453] width 31 height 31
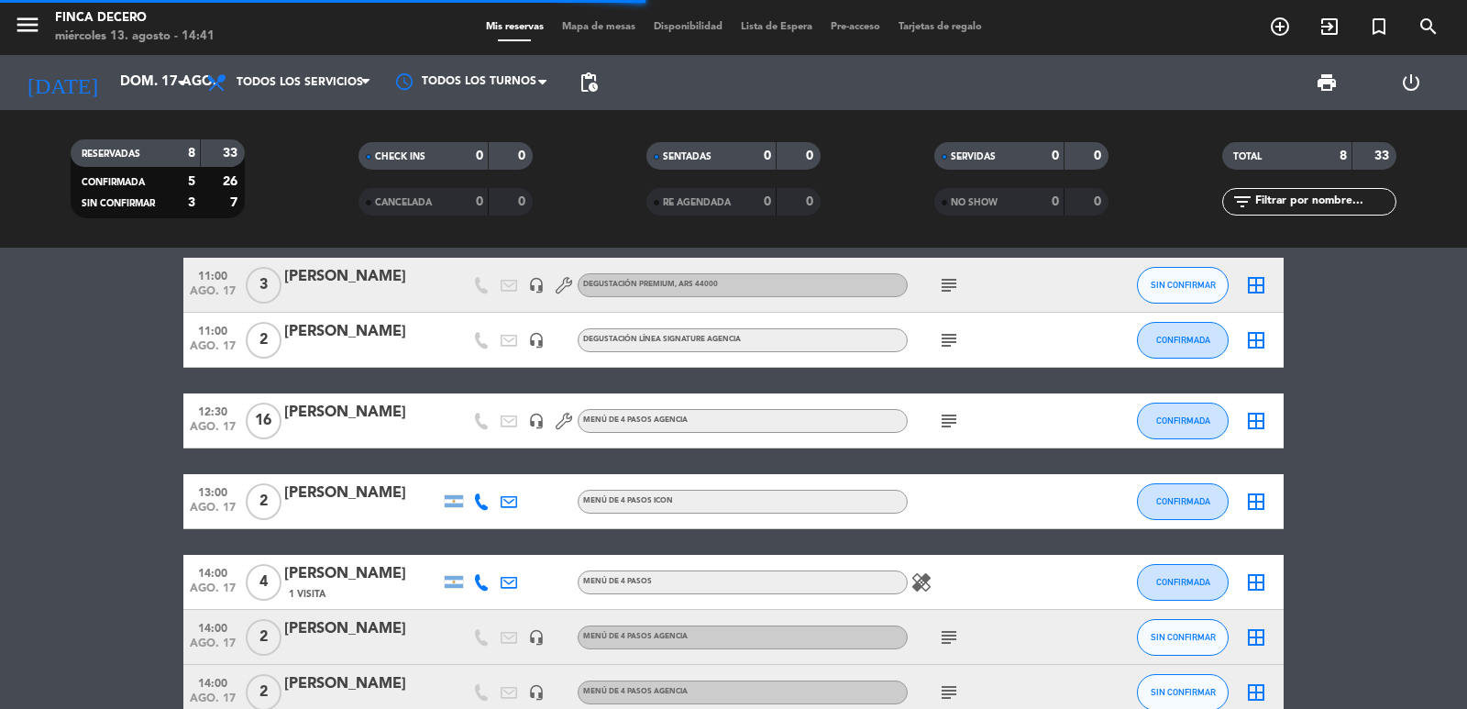
scroll to position [0, 0]
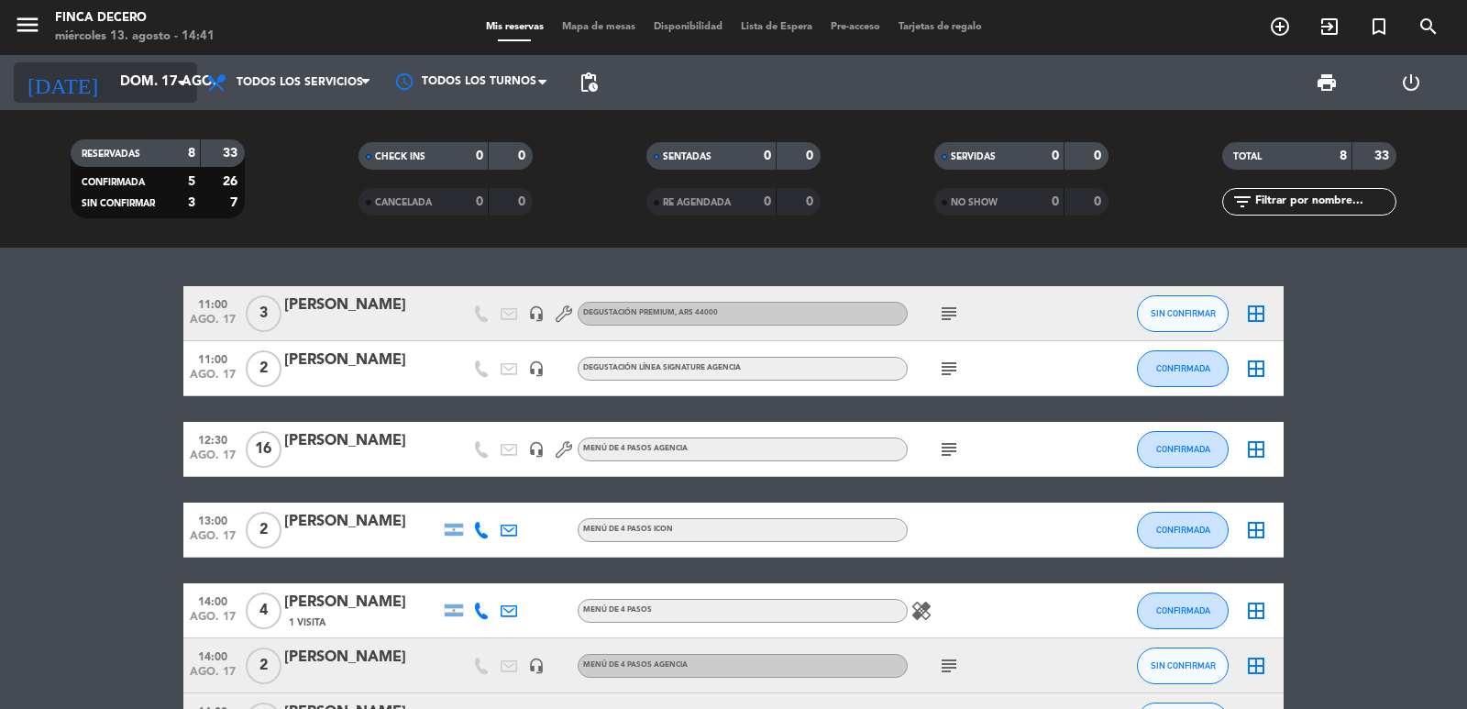
click at [111, 85] on input "dom. 17 ago." at bounding box center [199, 82] width 177 height 35
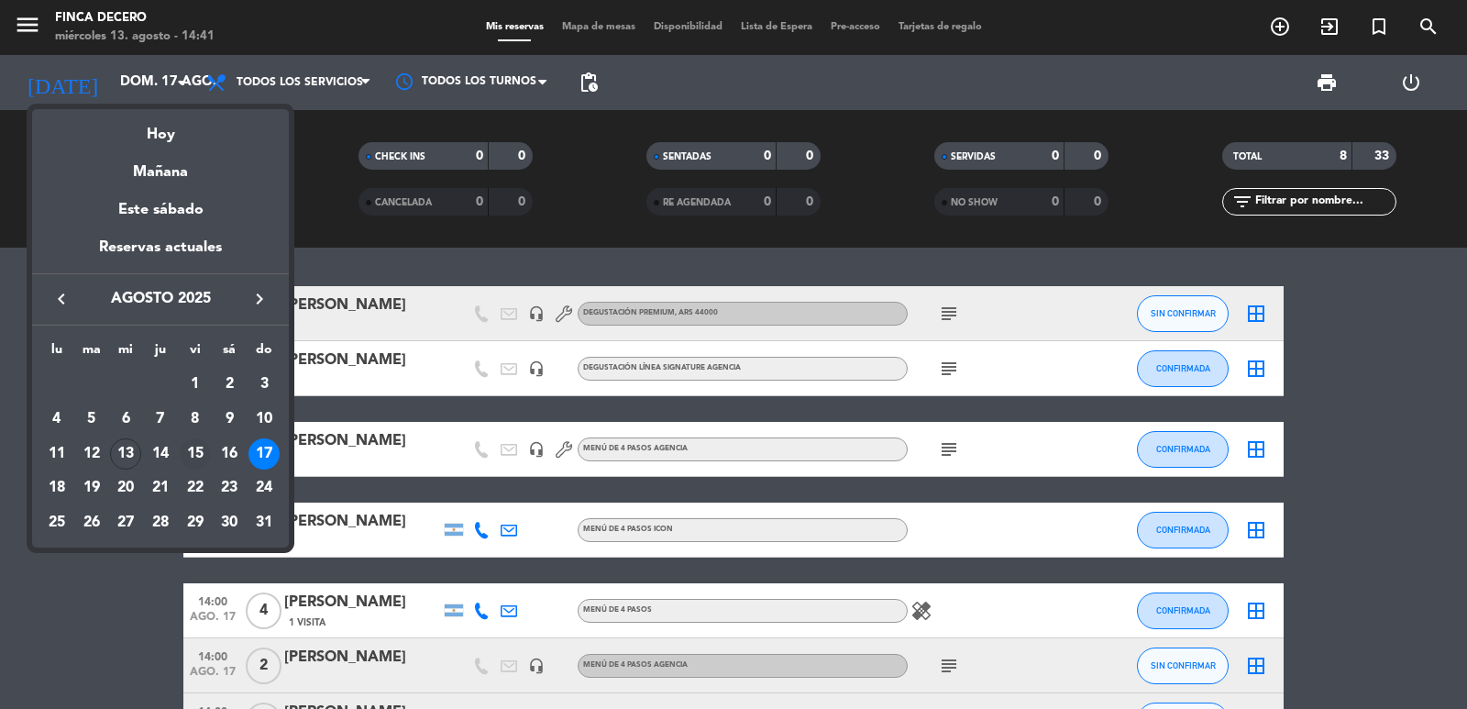
click at [188, 451] on div "15" at bounding box center [195, 453] width 31 height 31
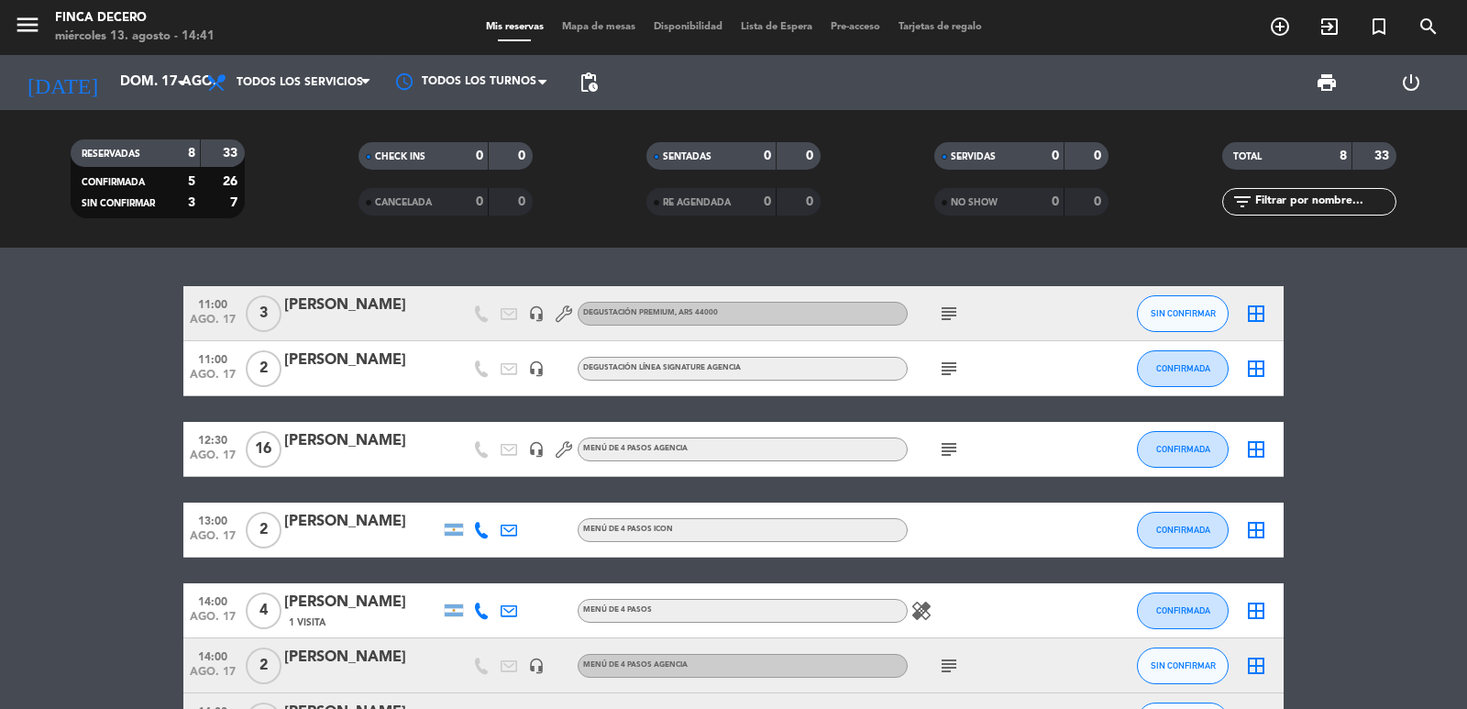
type input "vie. 15 ago."
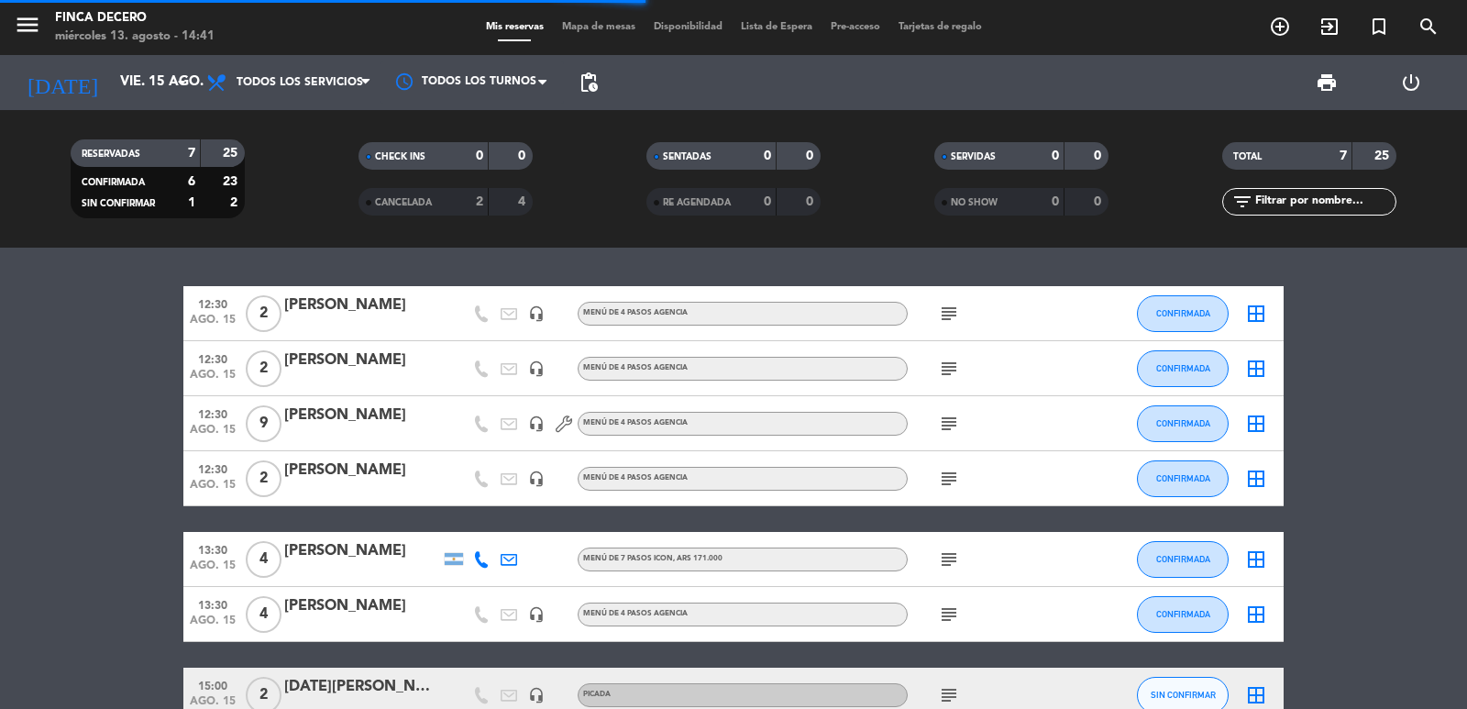
scroll to position [105, 0]
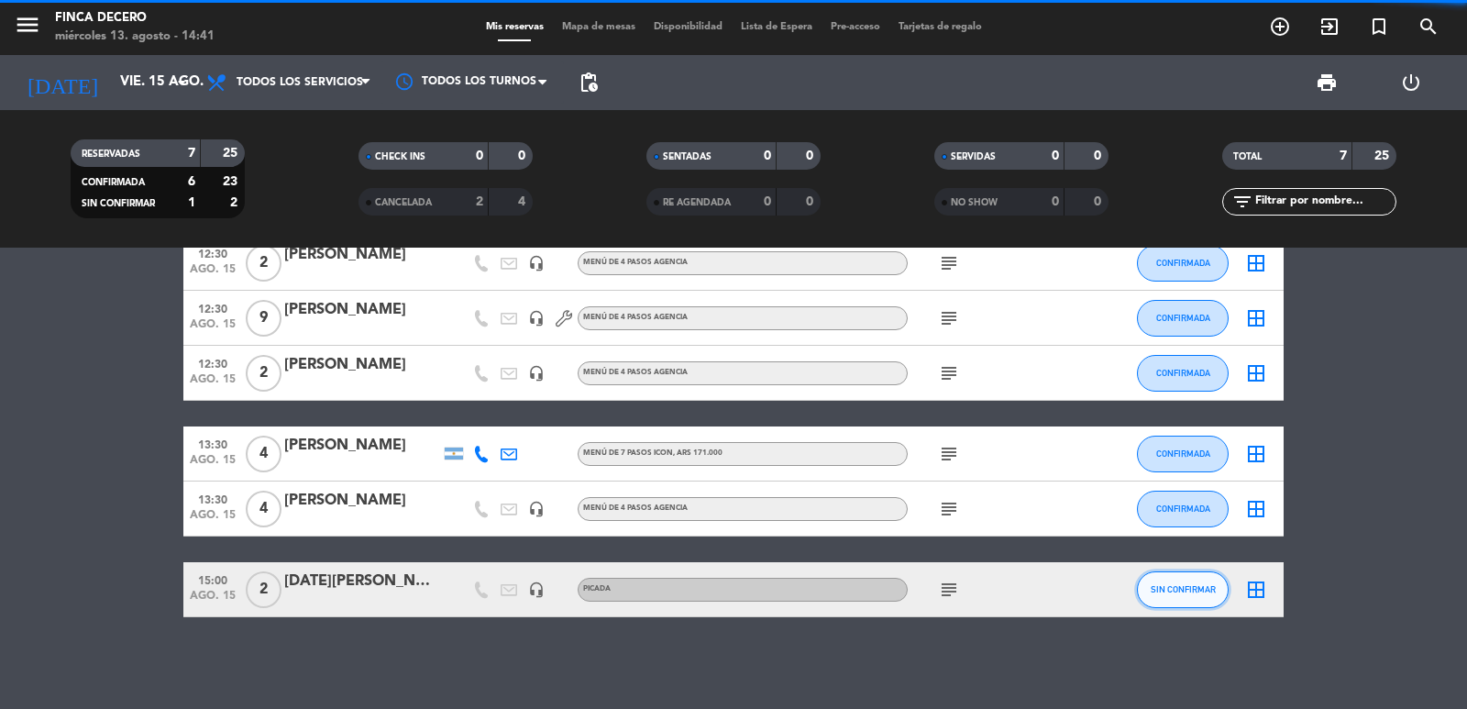
click at [1198, 590] on span "SIN CONFIRMAR" at bounding box center [1183, 589] width 65 height 10
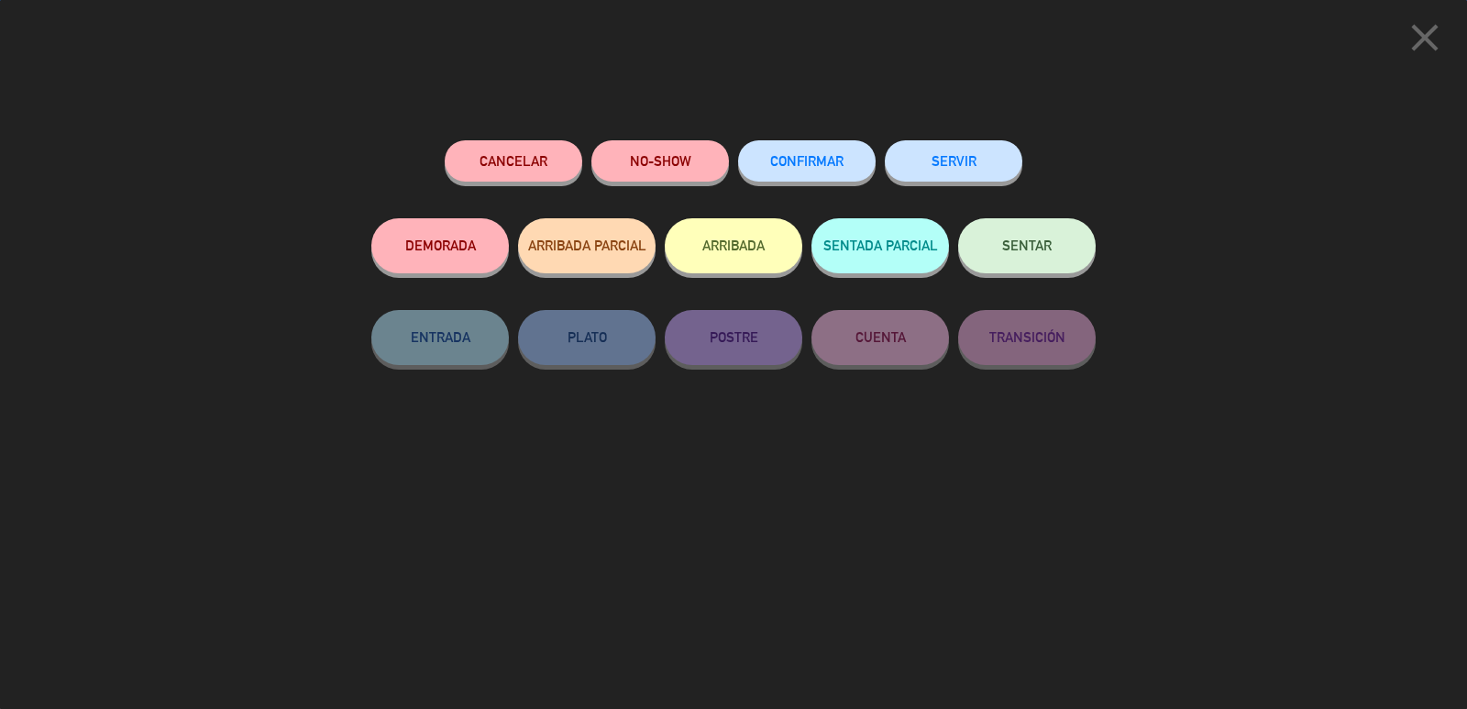
click at [825, 138] on div "Cancelar NO-SHOW CONFIRMAR SERVIR DEMORADA ARRIBADA PARCIAL ARRIBADA SENTADA PA…" at bounding box center [734, 417] width 750 height 581
click at [824, 173] on button "CONFIRMAR" at bounding box center [807, 160] width 138 height 41
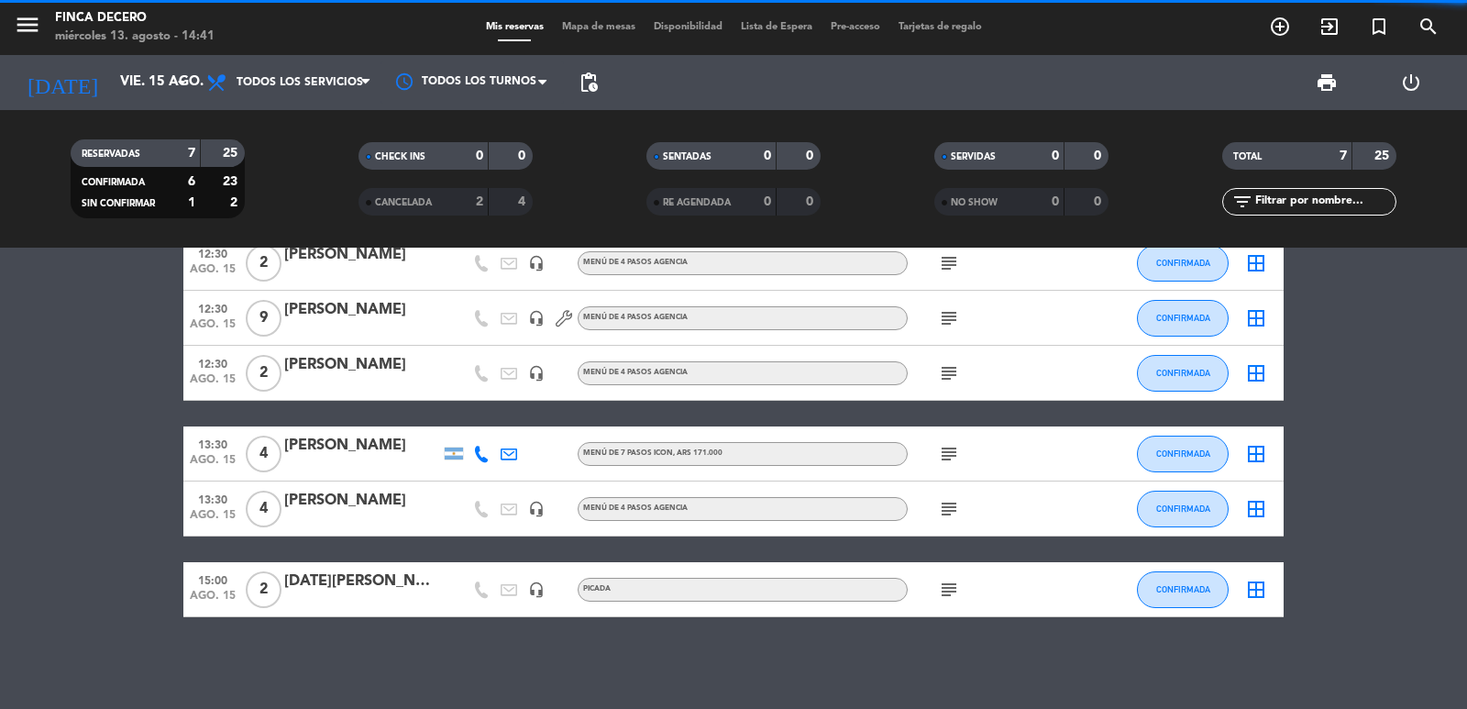
click at [392, 590] on div "[DATE][PERSON_NAME]" at bounding box center [362, 582] width 156 height 24
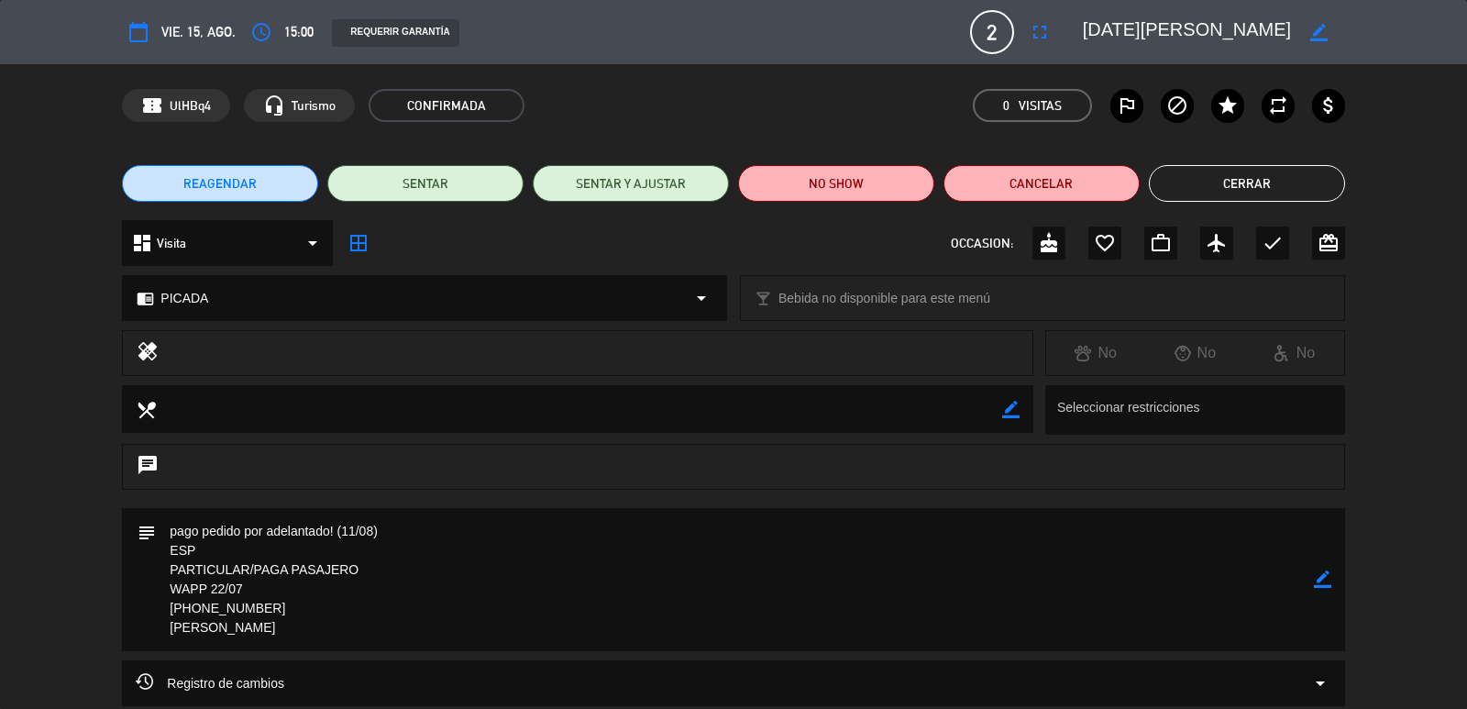
click at [1325, 570] on icon "border_color" at bounding box center [1322, 578] width 17 height 17
drag, startPoint x: 410, startPoint y: 533, endPoint x: 3, endPoint y: 520, distance: 407.4
click at [0, 520] on div "subject" at bounding box center [733, 584] width 1467 height 152
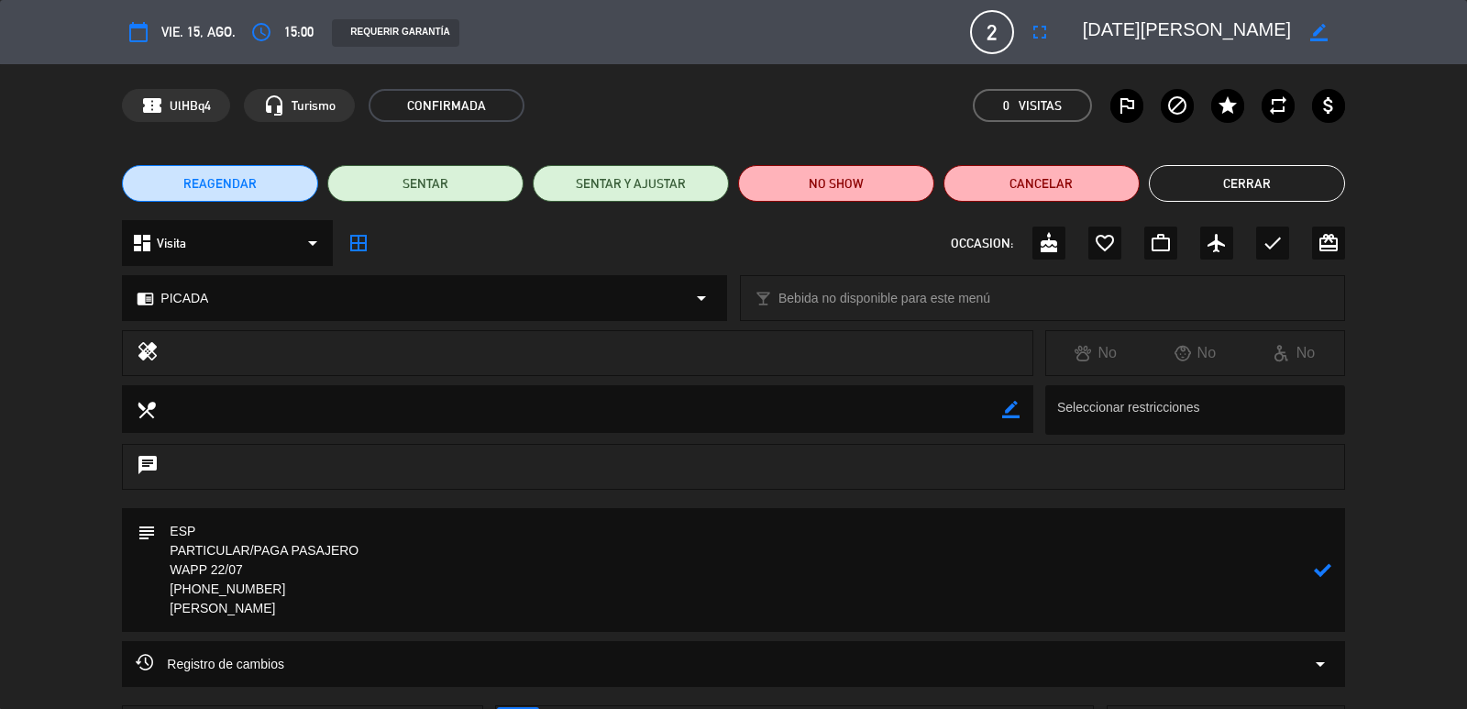
drag, startPoint x: 369, startPoint y: 547, endPoint x: 285, endPoint y: 547, distance: 83.5
click at [285, 547] on textarea at bounding box center [734, 570] width 1157 height 124
type textarea "ESP PARTICULAR/PAGADO FC 6050 WAPP 22/07 [PHONE_NUMBER] [PERSON_NAME]"
click at [1321, 563] on icon at bounding box center [1322, 569] width 17 height 17
click at [1292, 167] on button "Cerrar" at bounding box center [1247, 183] width 196 height 37
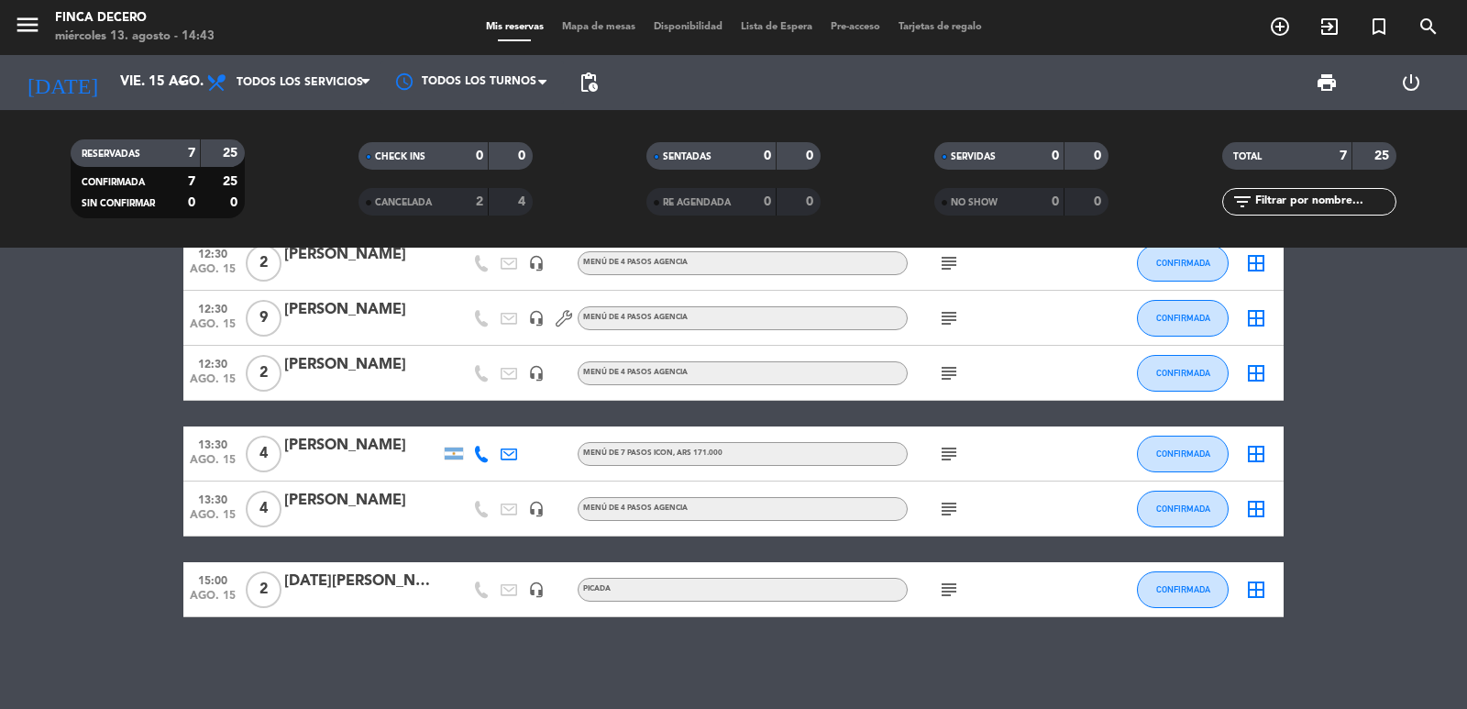
click at [944, 587] on icon "subject" at bounding box center [949, 590] width 22 height 22
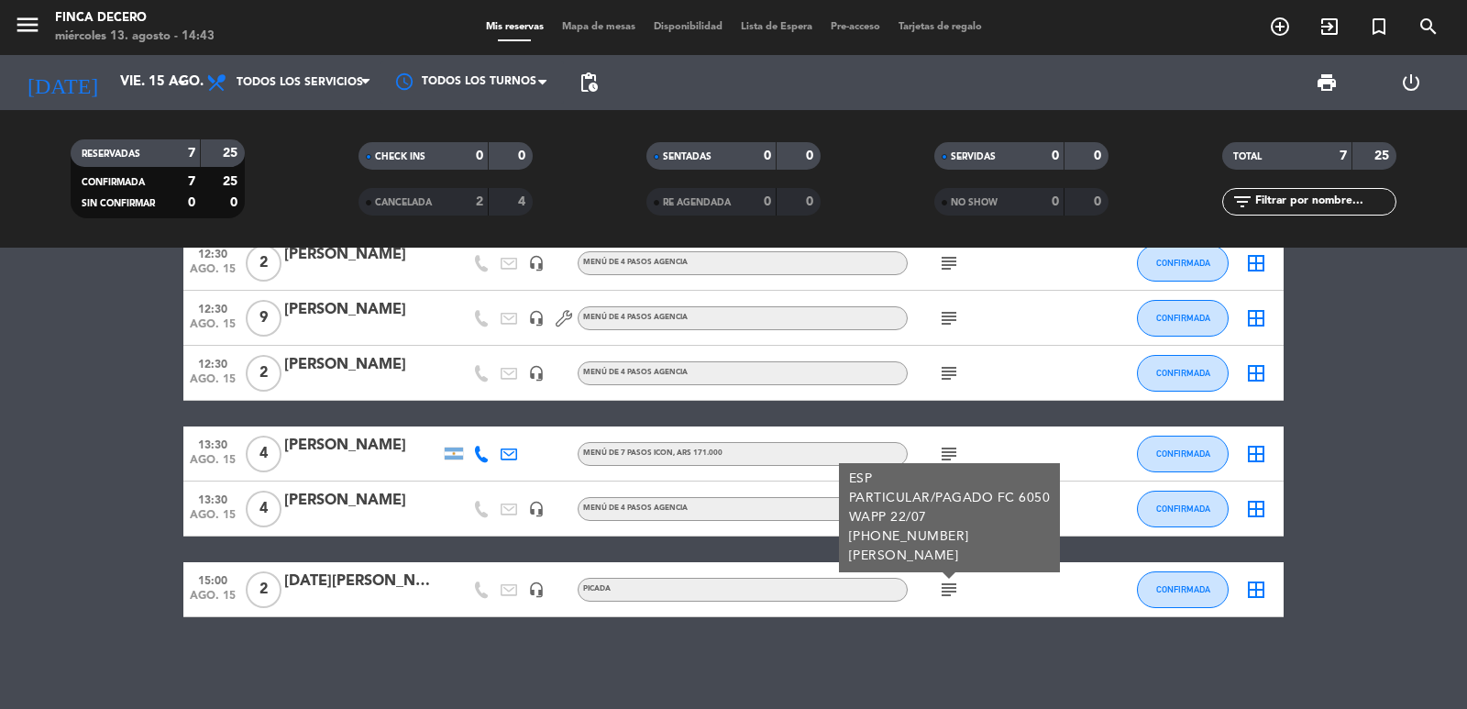
click at [1, 505] on bookings-row "12:30 [DATE] 2 [PERSON_NAME] headset_mic MENÚ DE 4 PASOS AGENCIA subject CONFIR…" at bounding box center [733, 399] width 1467 height 437
